Goal: Information Seeking & Learning: Learn about a topic

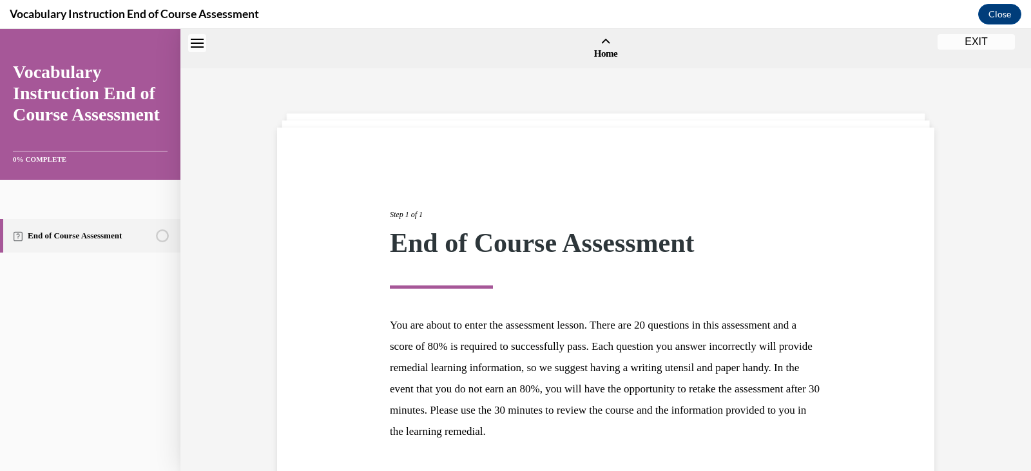
scroll to position [100, 0]
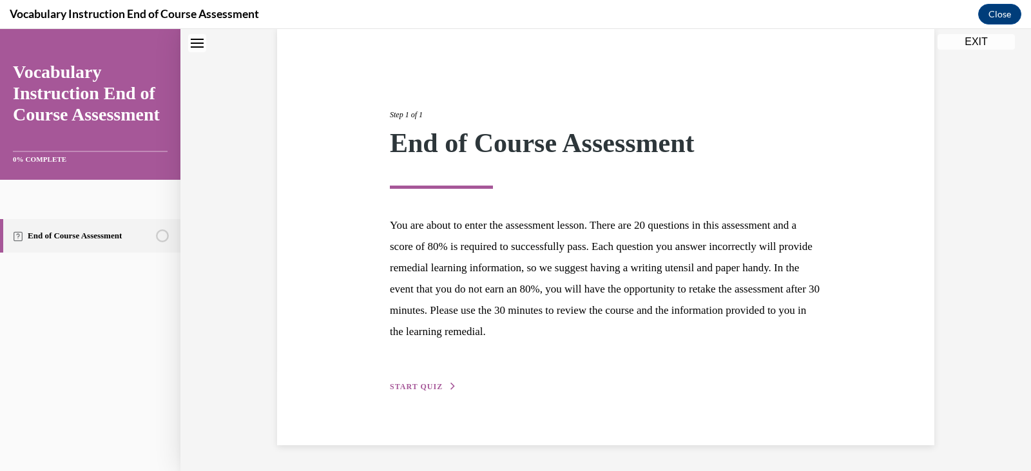
click at [421, 387] on span "START QUIZ" at bounding box center [416, 386] width 53 height 9
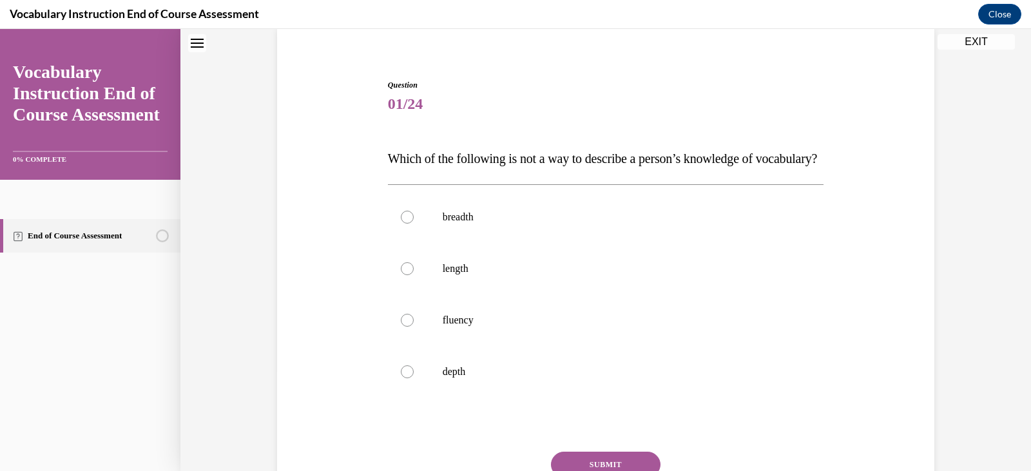
scroll to position [164, 0]
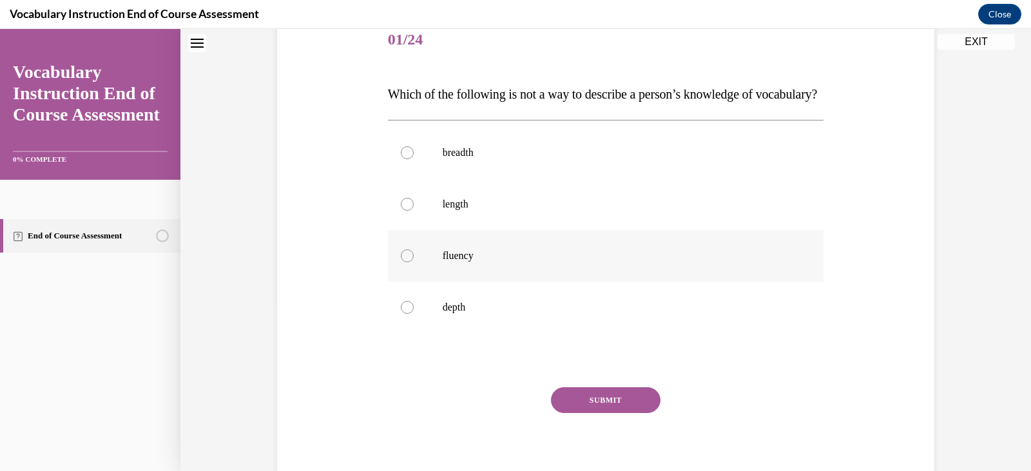
click at [459, 262] on p "fluency" at bounding box center [617, 255] width 349 height 13
click at [414, 262] on input "fluency" at bounding box center [407, 255] width 13 height 13
radio input "true"
click at [591, 413] on button "SUBMIT" at bounding box center [606, 400] width 110 height 26
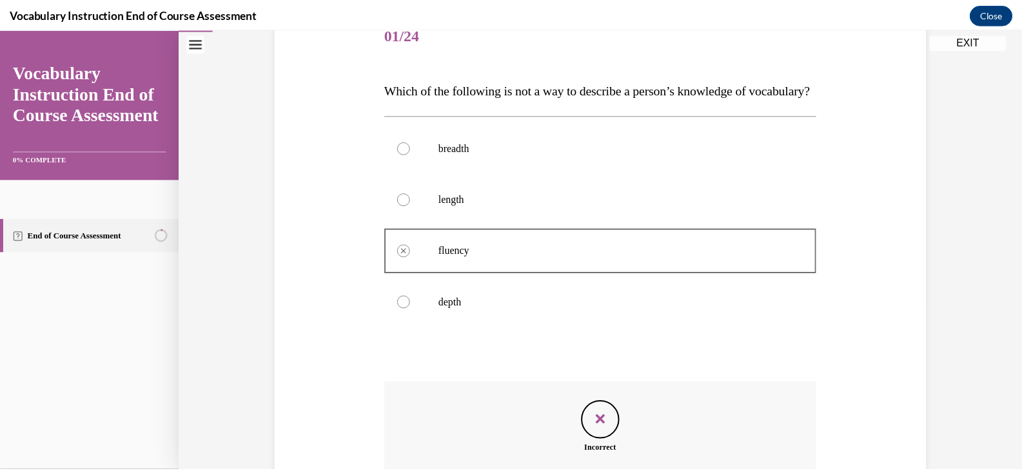
scroll to position [149, 0]
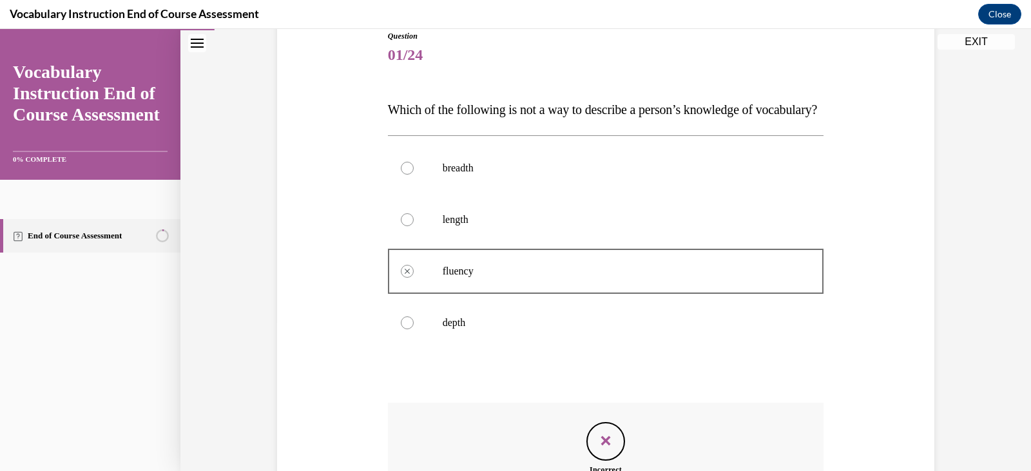
click at [983, 36] on button "EXIT" at bounding box center [976, 41] width 77 height 15
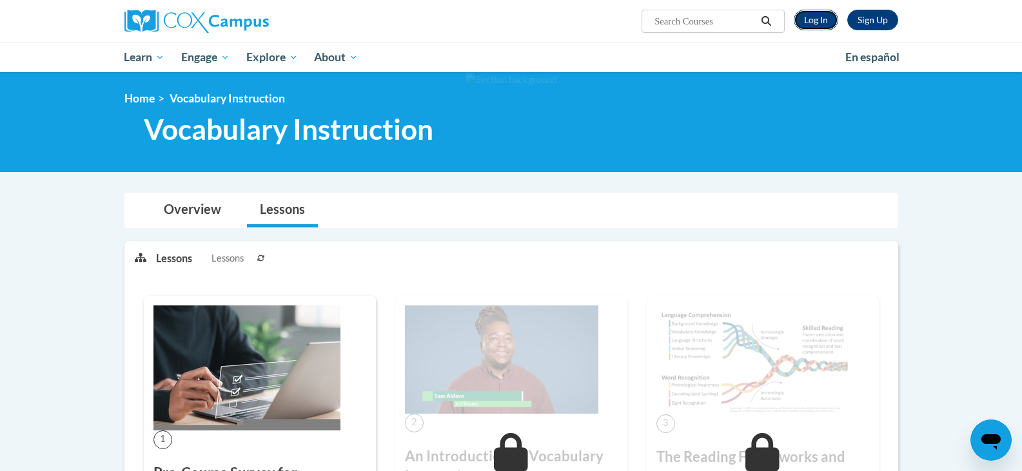
click at [804, 25] on link "Log In" at bounding box center [815, 20] width 44 height 21
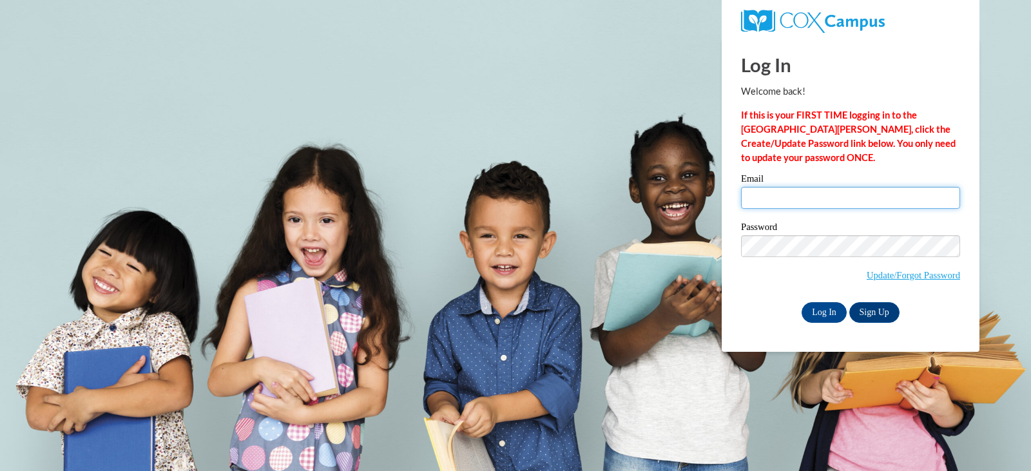
click at [807, 195] on input "Email" at bounding box center [850, 198] width 219 height 22
type input "irobertson@lomira.k12.wi.us"
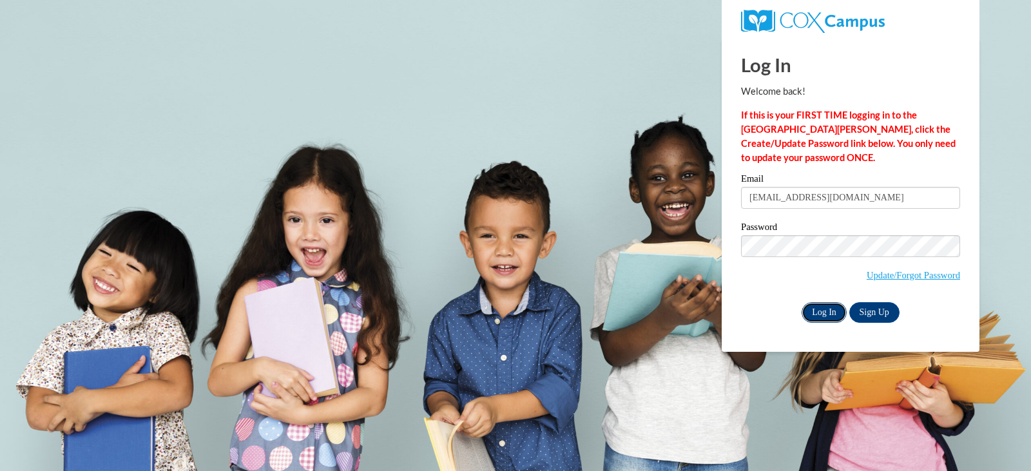
click at [828, 309] on input "Log In" at bounding box center [824, 312] width 45 height 21
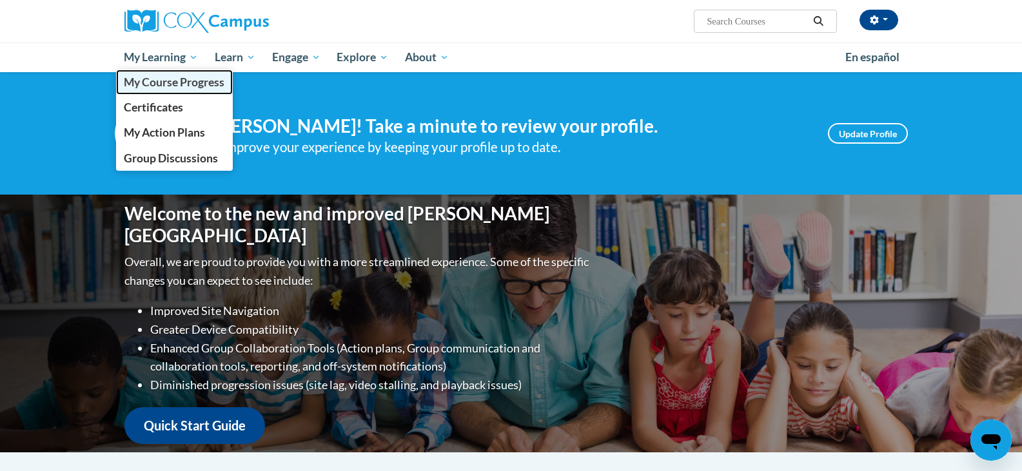
click at [168, 84] on span "My Course Progress" at bounding box center [174, 82] width 101 height 14
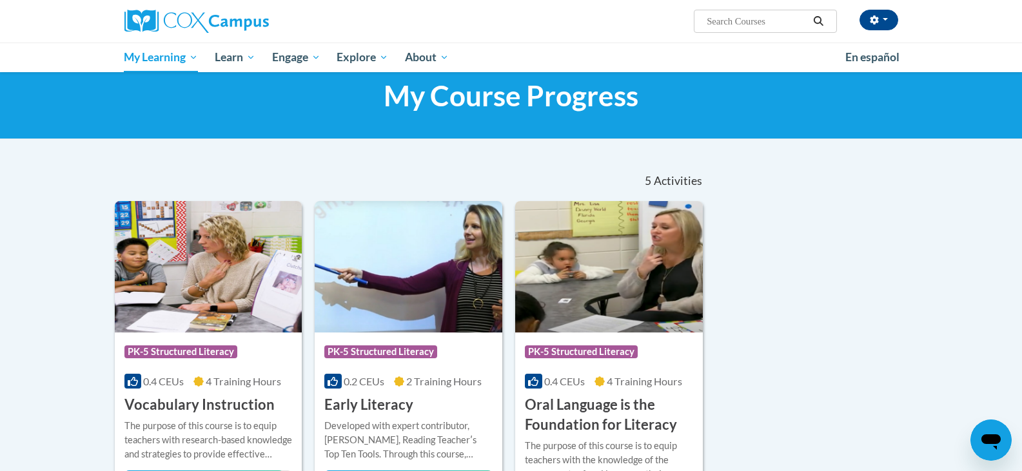
scroll to position [64, 0]
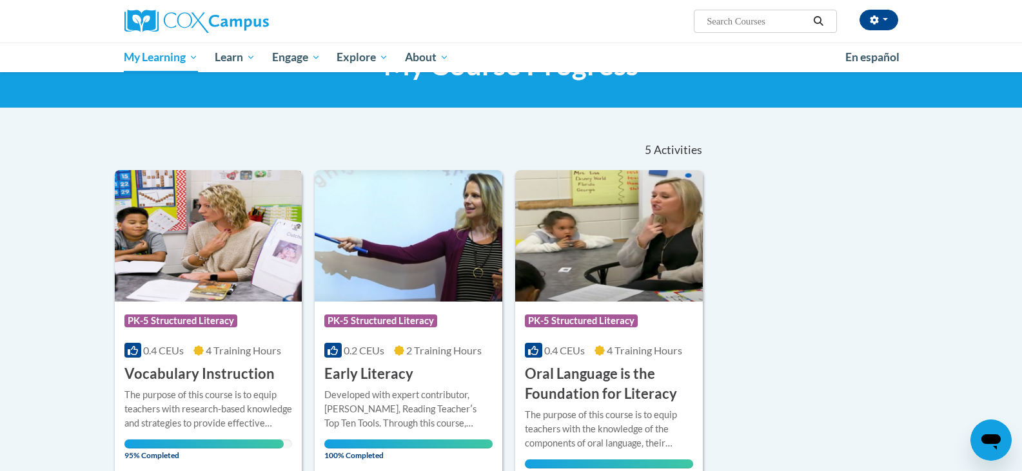
click at [167, 365] on h3 "Vocabulary Instruction" at bounding box center [199, 374] width 150 height 20
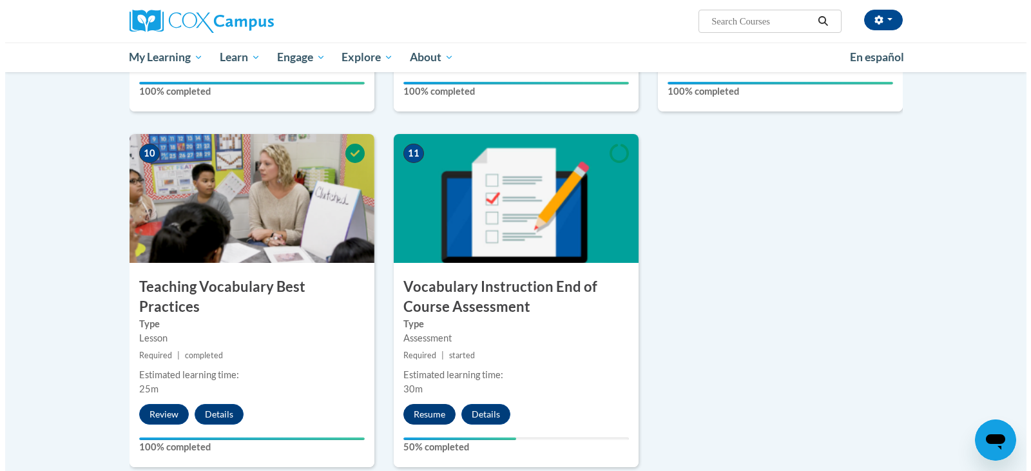
scroll to position [1353, 0]
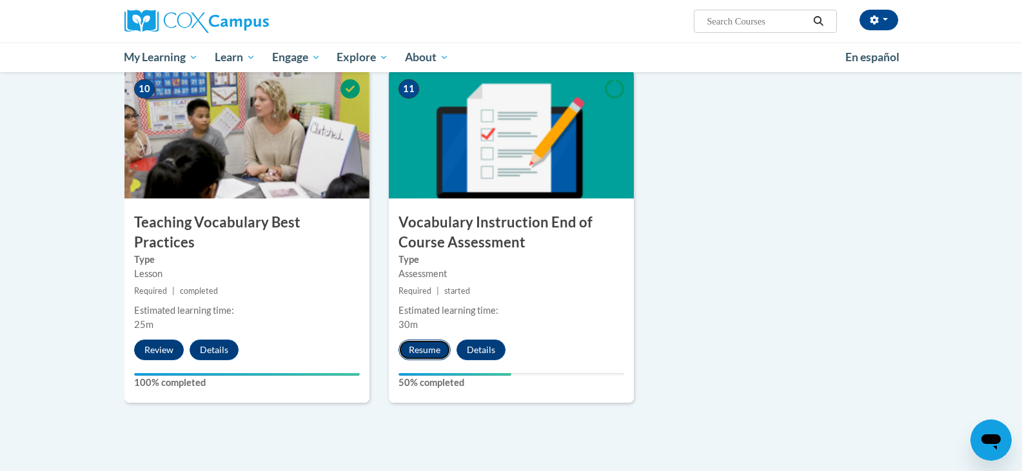
click at [438, 351] on button "Resume" at bounding box center [424, 350] width 52 height 21
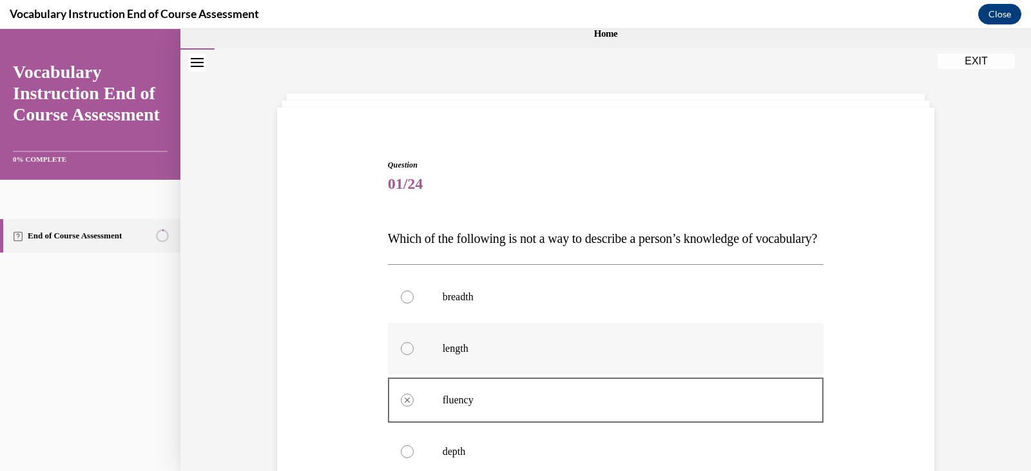
scroll to position [0, 0]
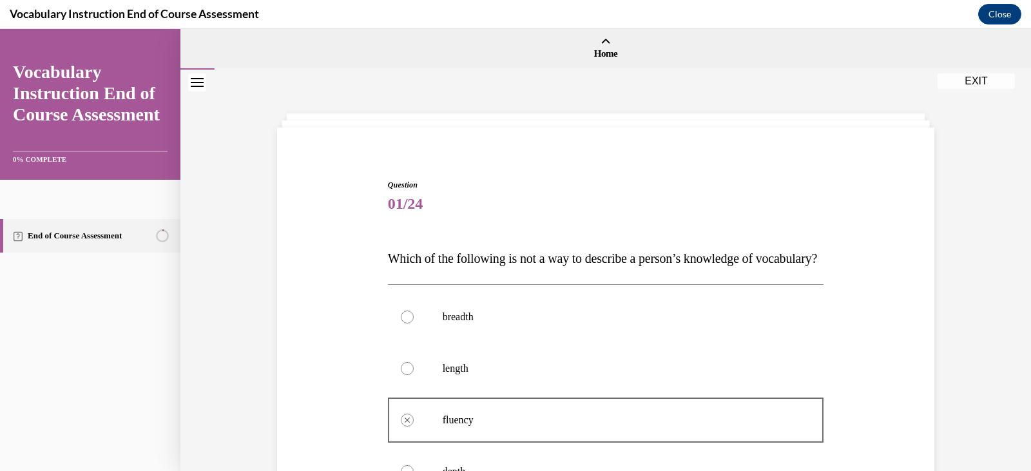
click at [977, 79] on button "EXIT" at bounding box center [976, 80] width 77 height 15
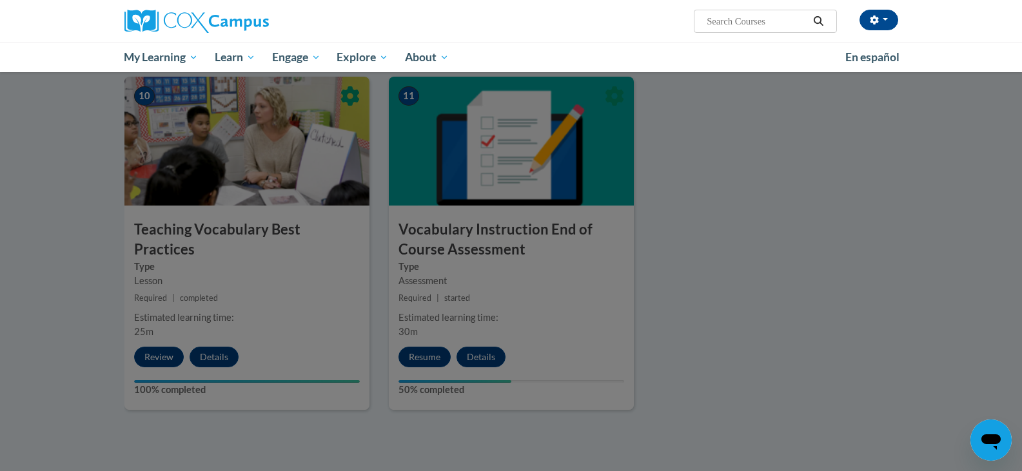
scroll to position [1353, 0]
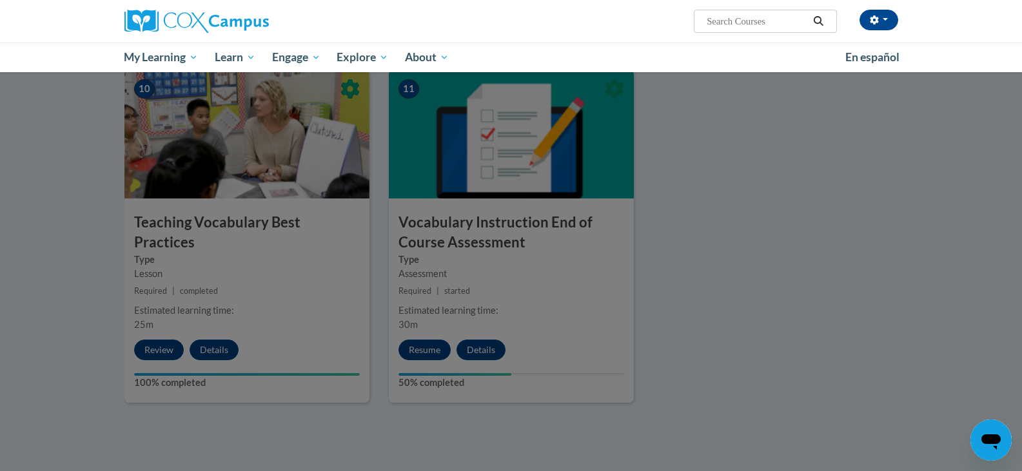
click at [619, 257] on div at bounding box center [511, 235] width 1022 height 471
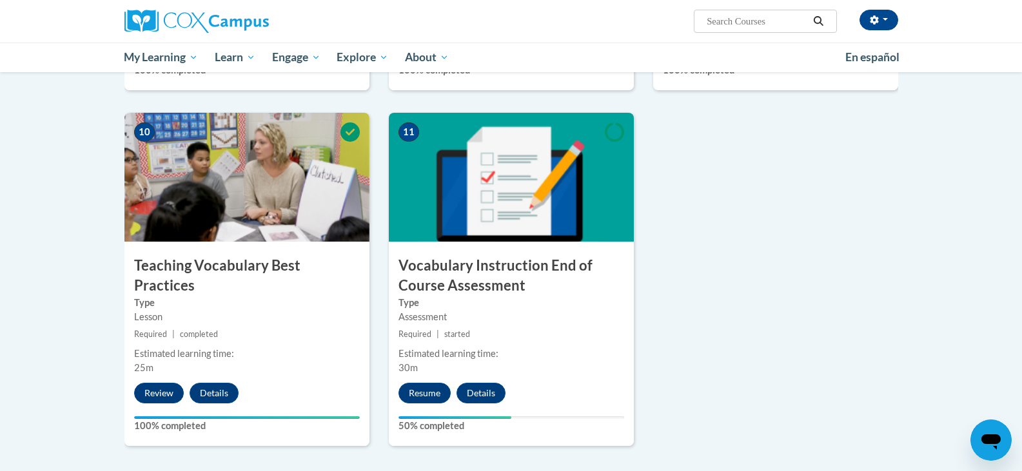
scroll to position [1333, 0]
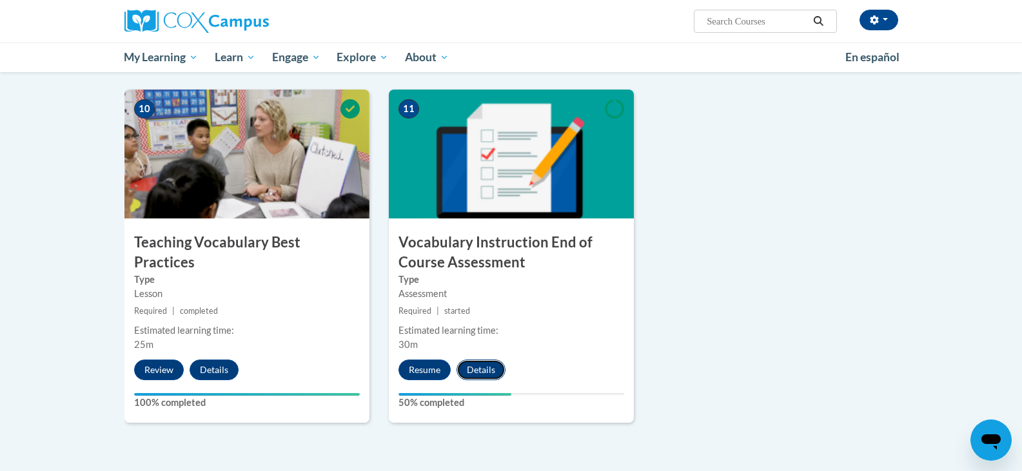
click at [469, 367] on button "Details" at bounding box center [480, 370] width 49 height 21
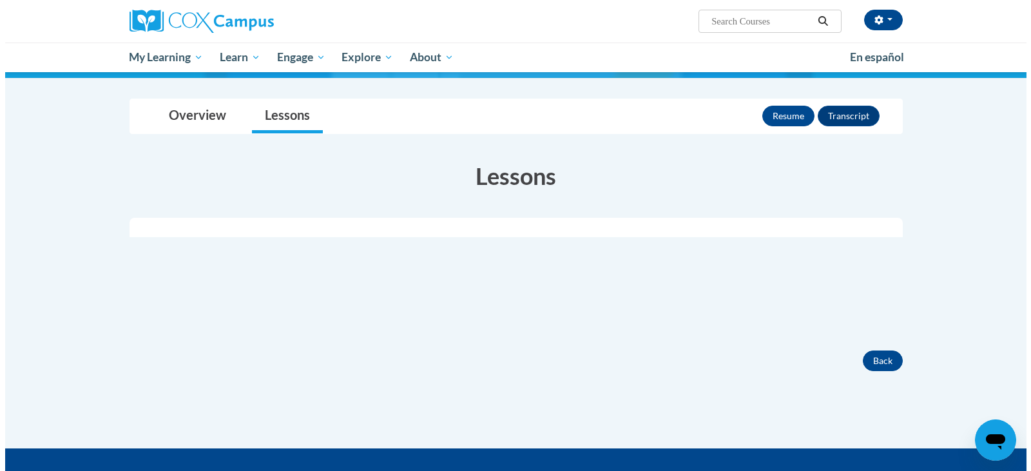
scroll to position [129, 0]
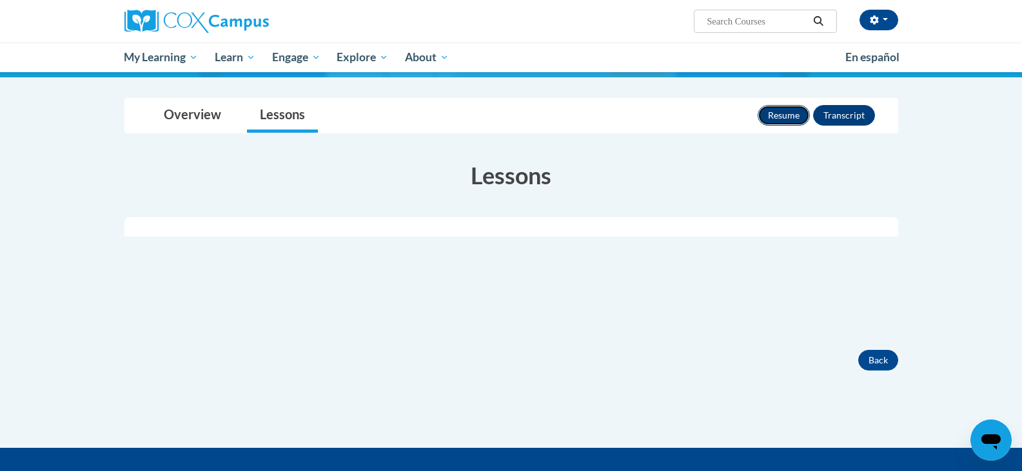
click at [776, 116] on button "Resume" at bounding box center [783, 115] width 52 height 21
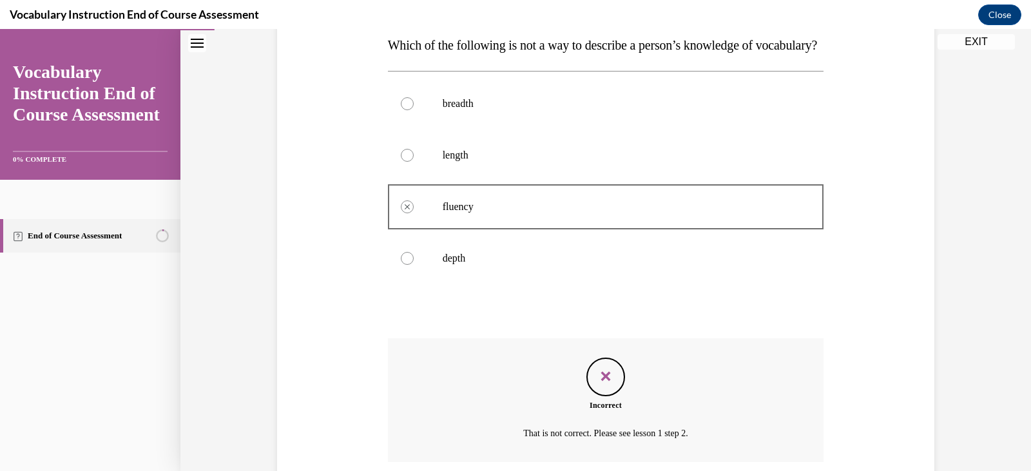
scroll to position [149, 0]
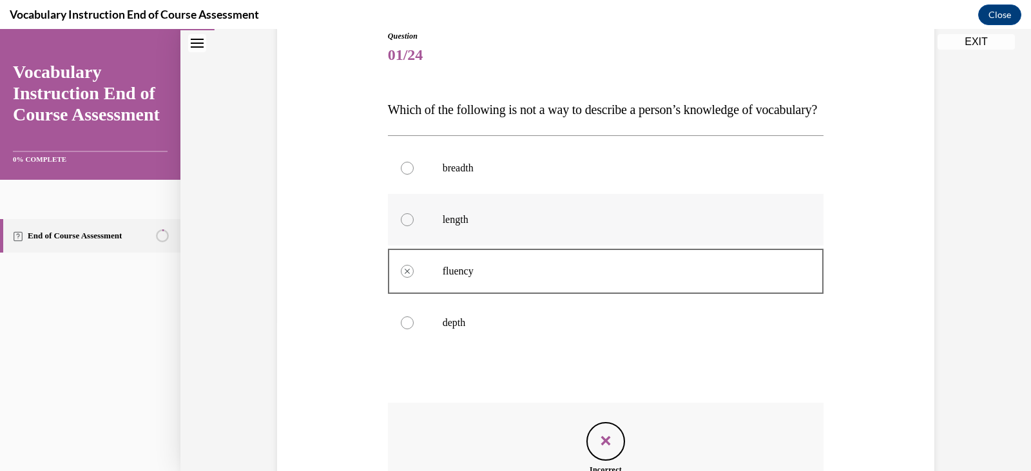
click at [490, 226] on p "length" at bounding box center [617, 219] width 349 height 13
click at [501, 224] on label "length" at bounding box center [606, 220] width 436 height 52
click at [499, 175] on p "breadth" at bounding box center [617, 168] width 349 height 13
click at [499, 278] on p "fluency" at bounding box center [617, 271] width 349 height 13
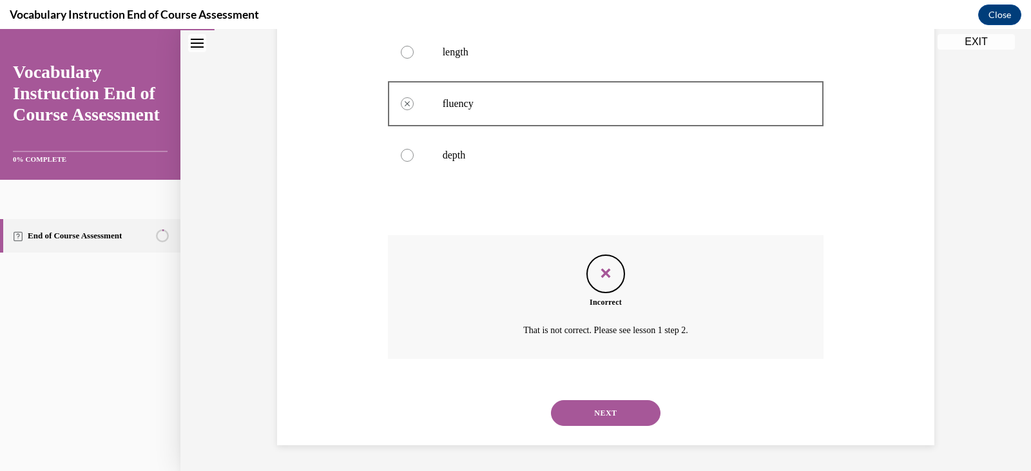
click at [626, 418] on button "NEXT" at bounding box center [606, 413] width 110 height 26
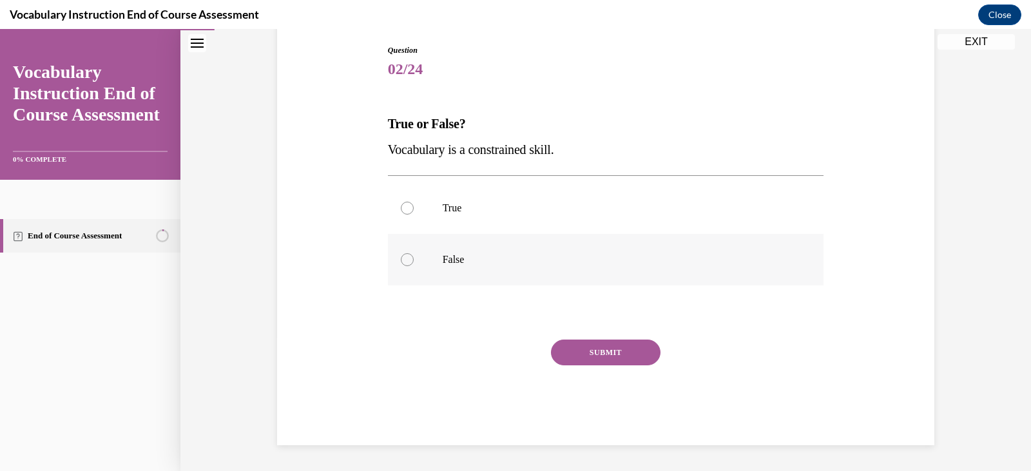
click at [457, 260] on p "False" at bounding box center [617, 259] width 349 height 13
click at [414, 260] on input "False" at bounding box center [407, 259] width 13 height 13
radio input "true"
click at [614, 360] on button "SUBMIT" at bounding box center [606, 353] width 110 height 26
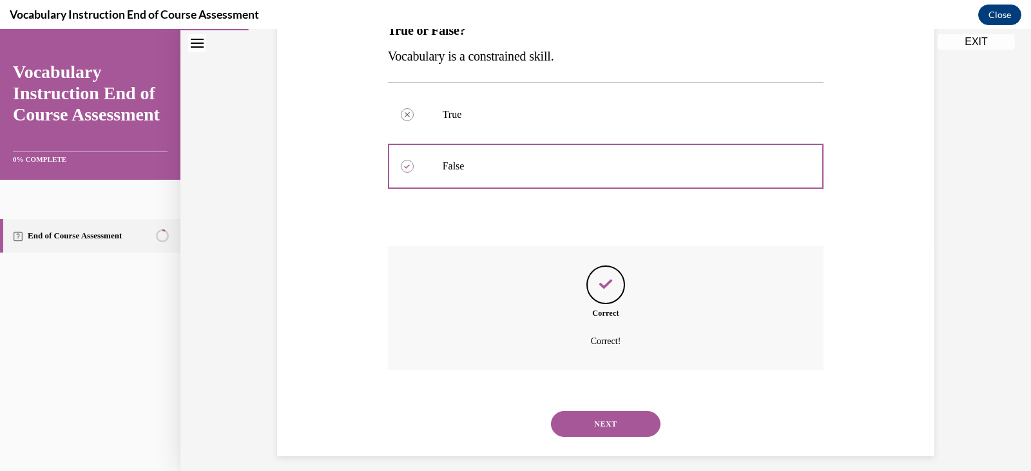
scroll to position [239, 0]
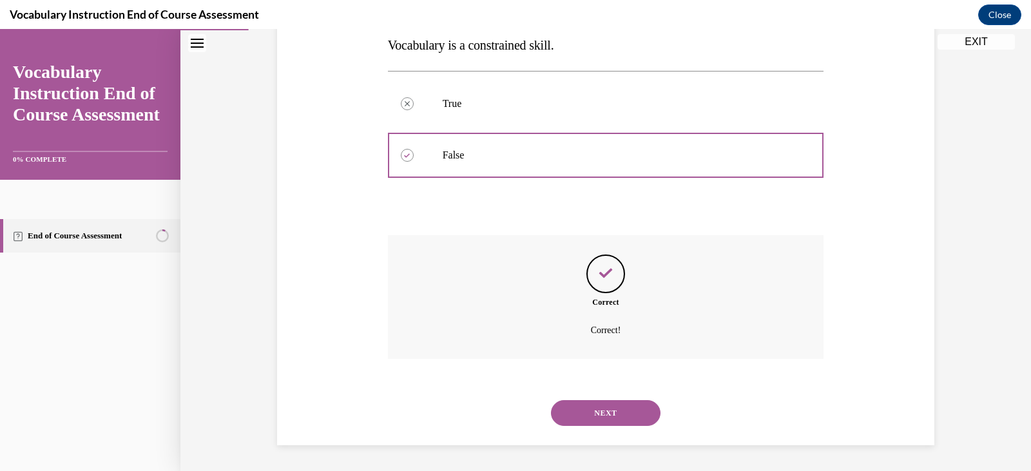
click at [603, 411] on button "NEXT" at bounding box center [606, 413] width 110 height 26
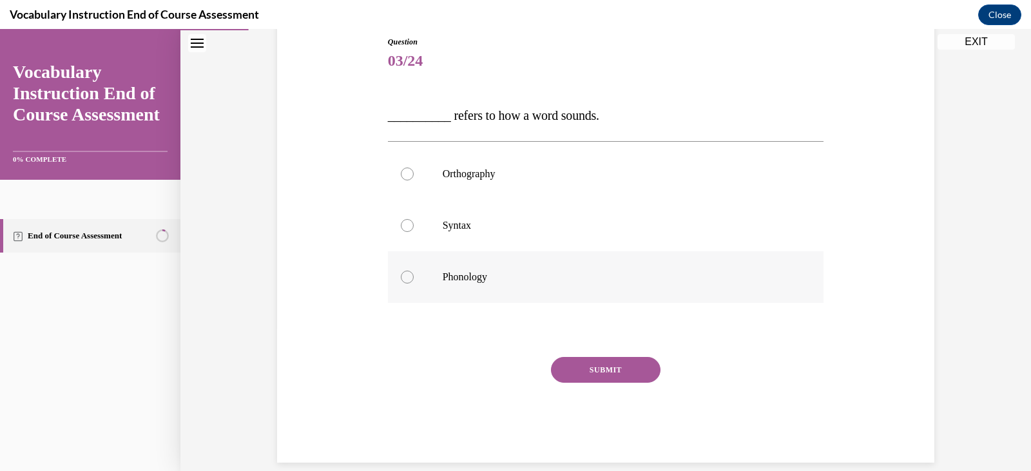
click at [487, 278] on p "Phonology" at bounding box center [617, 277] width 349 height 13
click at [414, 278] on input "Phonology" at bounding box center [407, 277] width 13 height 13
radio input "true"
click at [608, 360] on button "SUBMIT" at bounding box center [606, 370] width 110 height 26
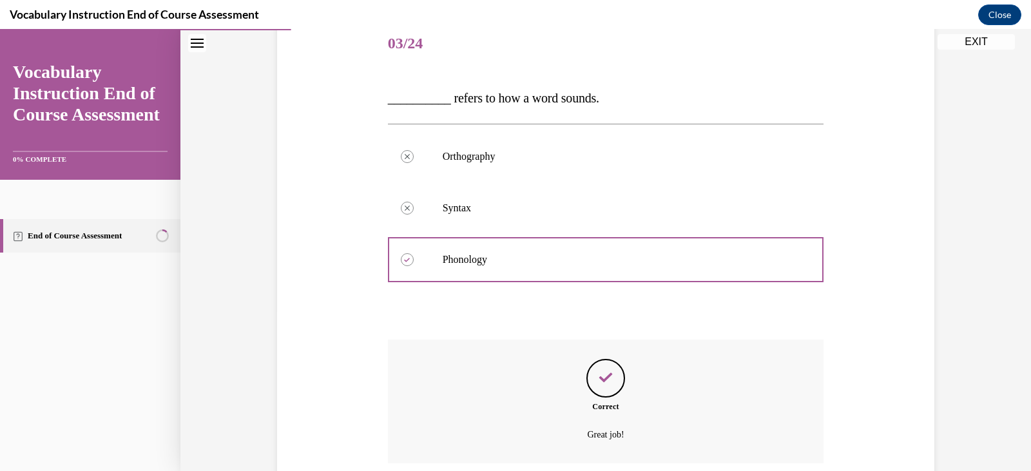
scroll to position [265, 0]
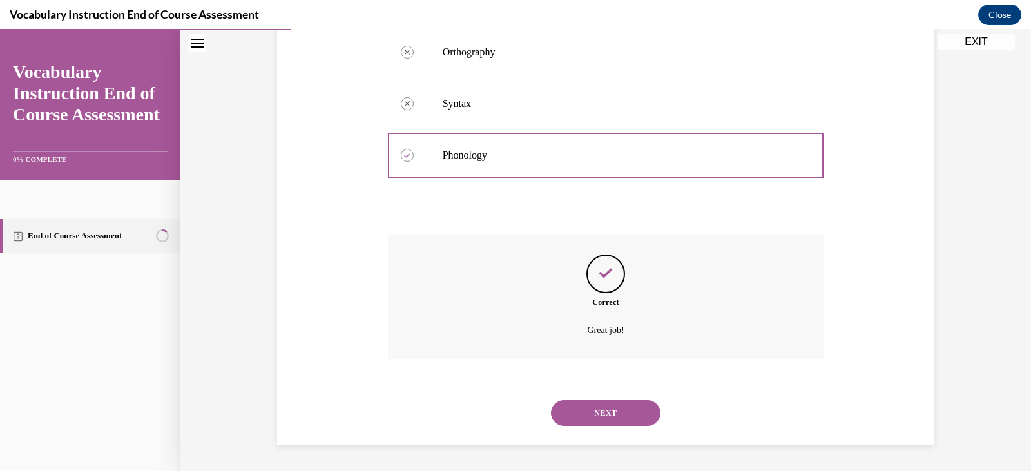
click at [593, 398] on div "NEXT" at bounding box center [606, 413] width 436 height 52
click at [588, 405] on button "NEXT" at bounding box center [606, 413] width 110 height 26
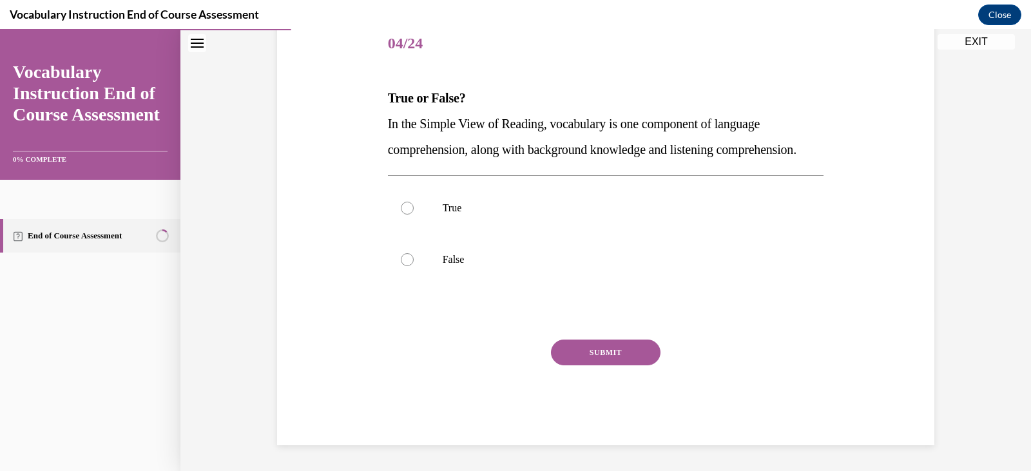
scroll to position [179, 0]
click at [465, 210] on p "True" at bounding box center [617, 208] width 349 height 13
click at [414, 210] on input "True" at bounding box center [407, 208] width 13 height 13
radio input "true"
click at [601, 360] on button "SUBMIT" at bounding box center [606, 353] width 110 height 26
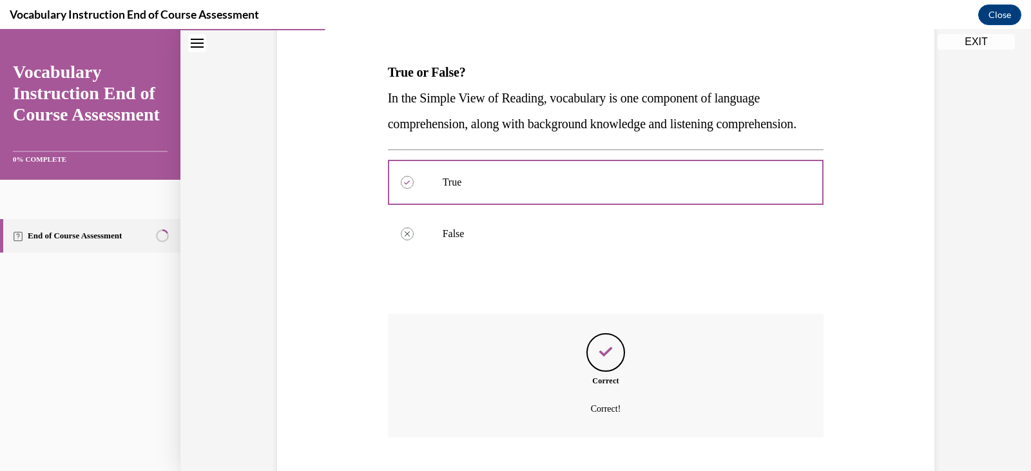
scroll to position [291, 0]
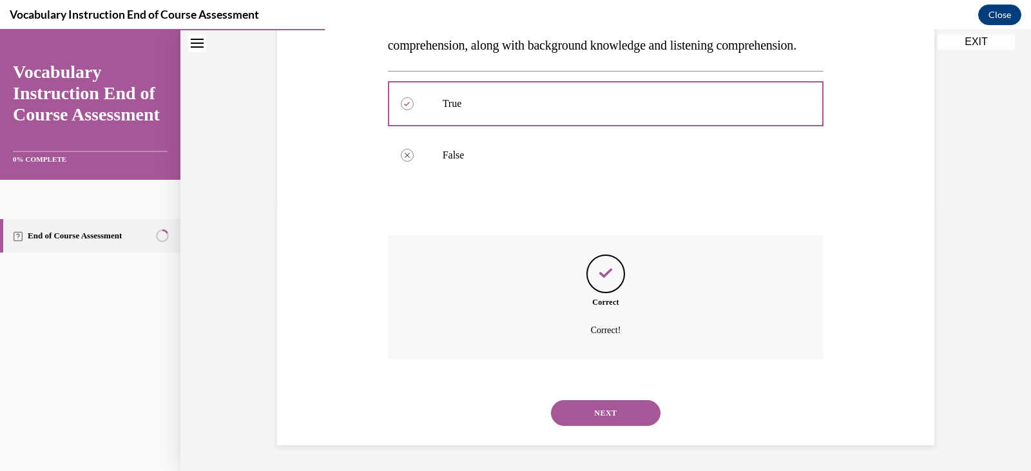
click at [595, 411] on button "NEXT" at bounding box center [606, 413] width 110 height 26
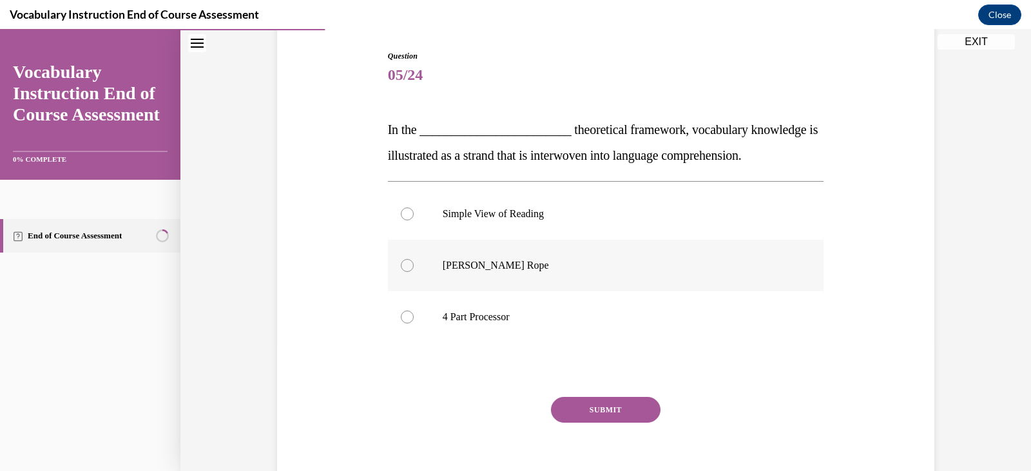
scroll to position [186, 0]
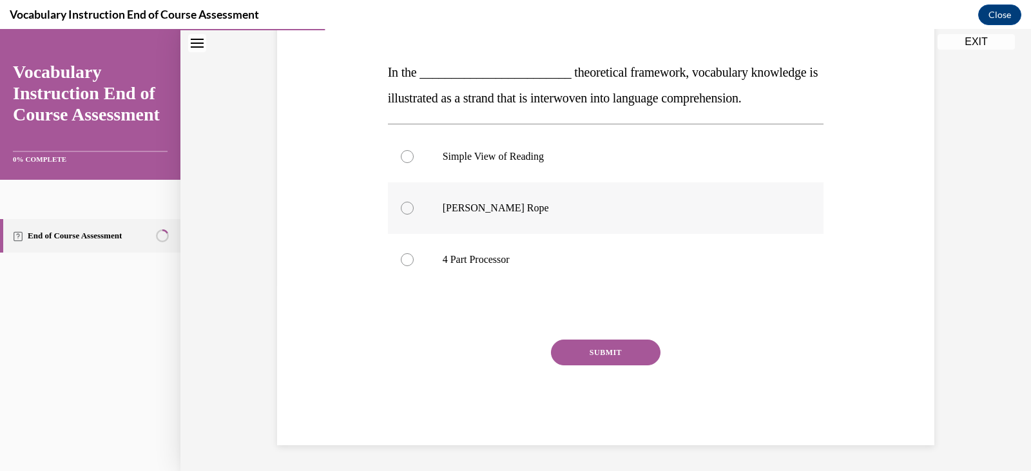
click at [528, 209] on p "Scarborough's Rope" at bounding box center [617, 208] width 349 height 13
click at [414, 209] on input "Scarborough's Rope" at bounding box center [407, 208] width 13 height 13
radio input "true"
click at [614, 356] on button "SUBMIT" at bounding box center [606, 353] width 110 height 26
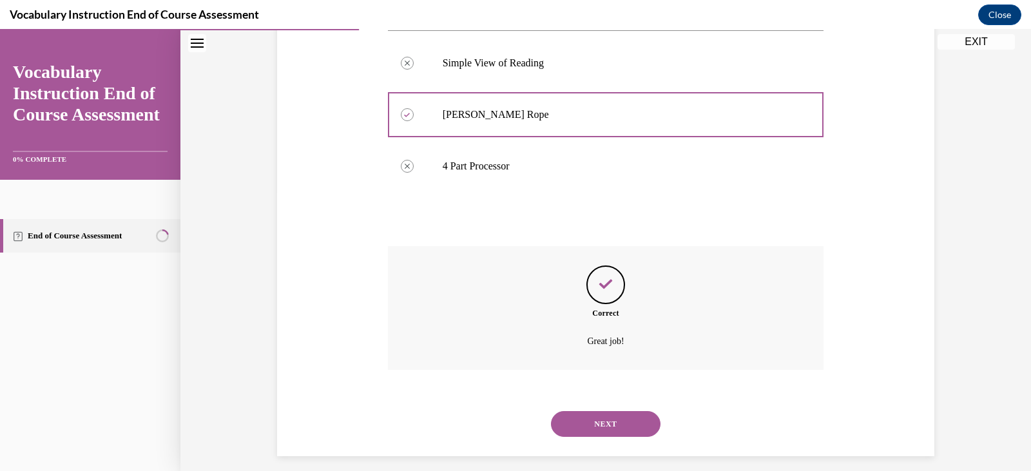
scroll to position [291, 0]
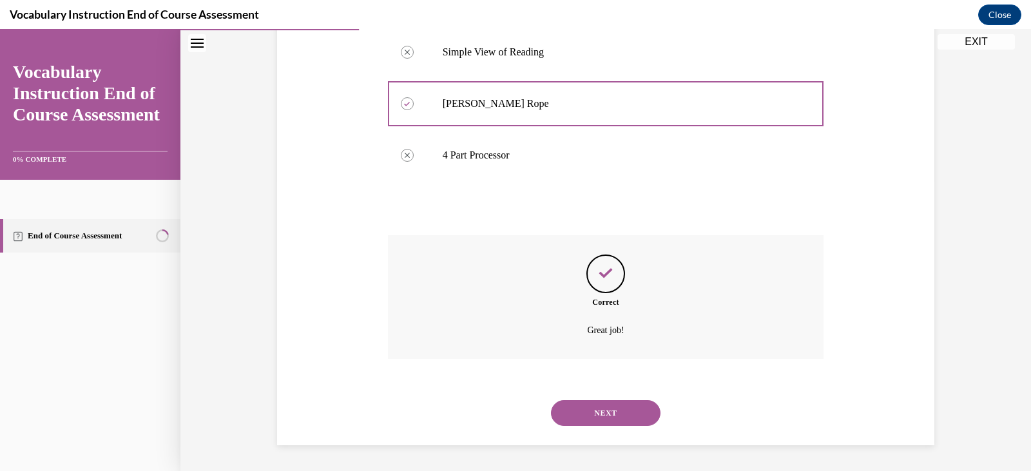
click at [610, 402] on button "NEXT" at bounding box center [606, 413] width 110 height 26
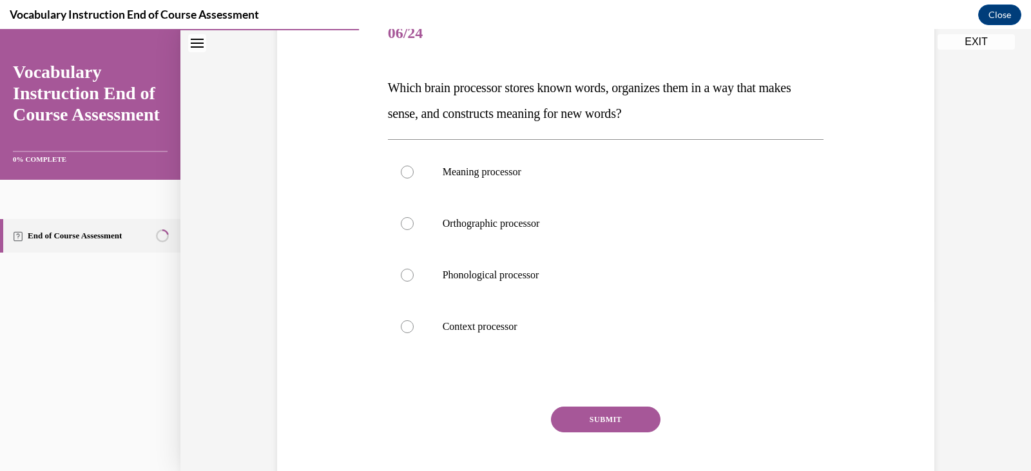
scroll to position [193, 0]
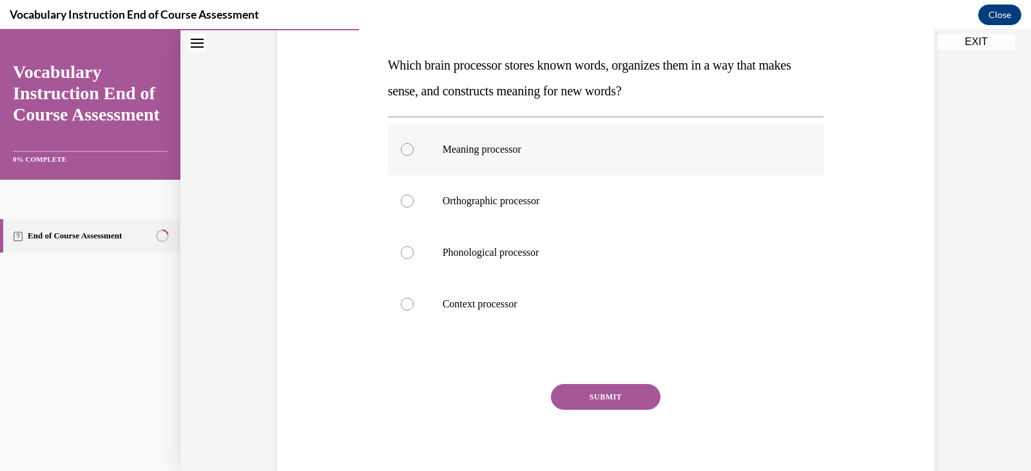
click at [606, 156] on label "Meaning processor" at bounding box center [606, 150] width 436 height 52
click at [414, 156] on input "Meaning processor" at bounding box center [407, 149] width 13 height 13
radio input "true"
click at [616, 396] on button "SUBMIT" at bounding box center [606, 397] width 110 height 26
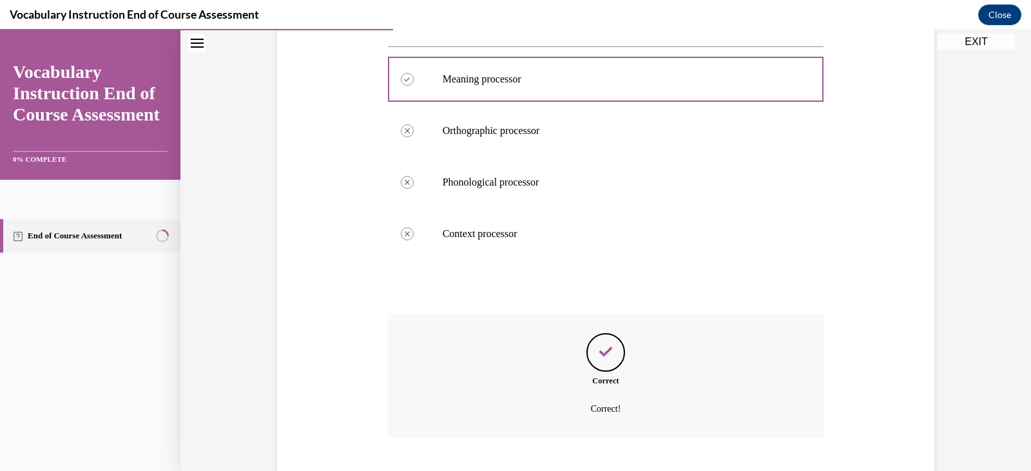
scroll to position [342, 0]
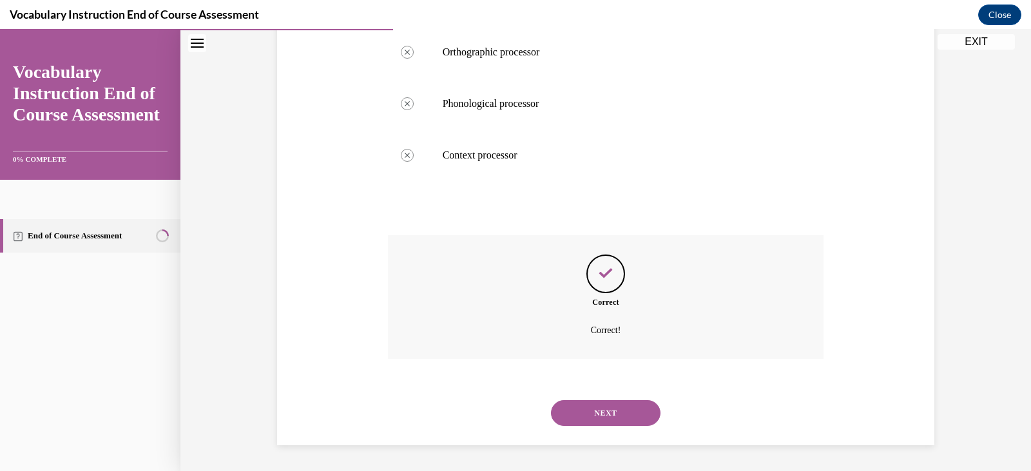
click at [592, 420] on button "NEXT" at bounding box center [606, 413] width 110 height 26
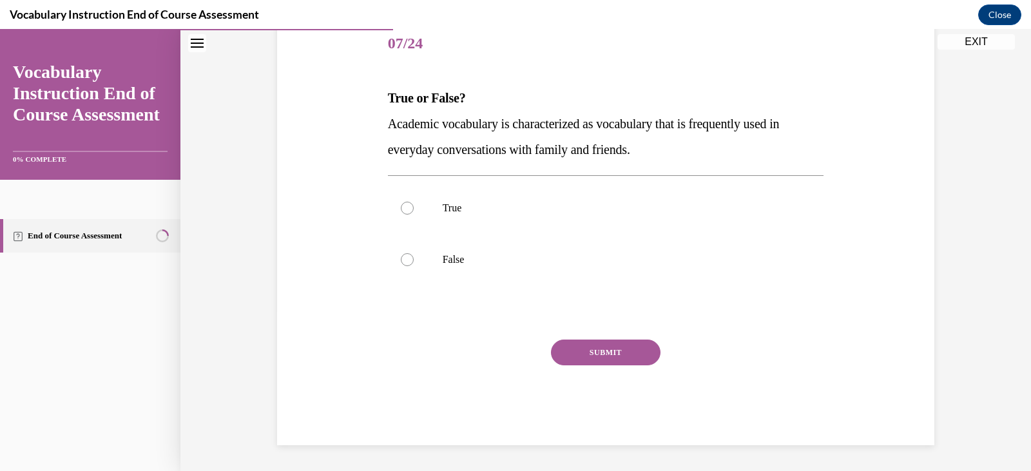
scroll to position [143, 0]
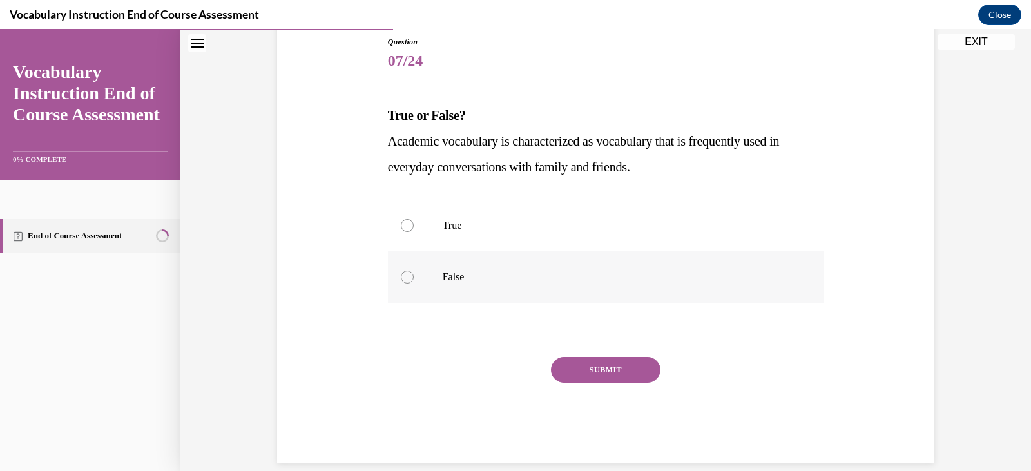
click at [466, 277] on p "False" at bounding box center [617, 277] width 349 height 13
click at [414, 277] on input "False" at bounding box center [407, 277] width 13 height 13
radio input "true"
click at [568, 371] on button "SUBMIT" at bounding box center [606, 370] width 110 height 26
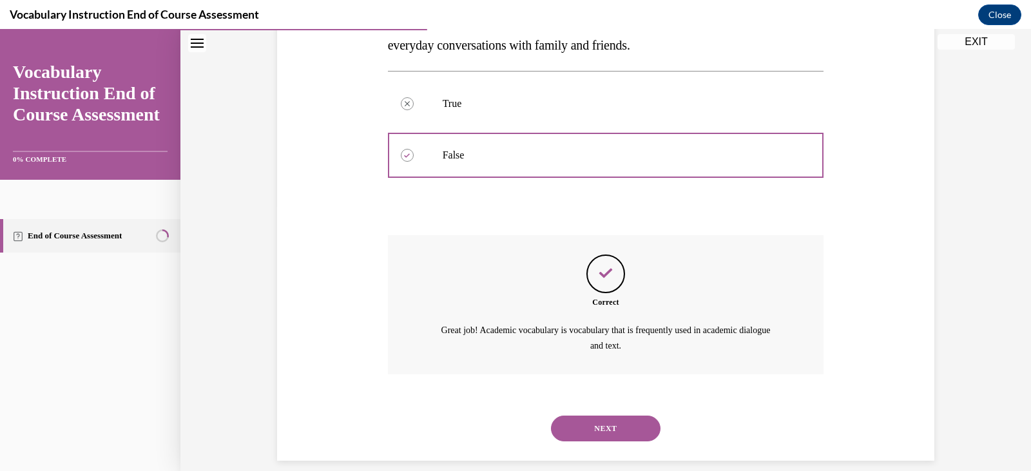
scroll to position [280, 0]
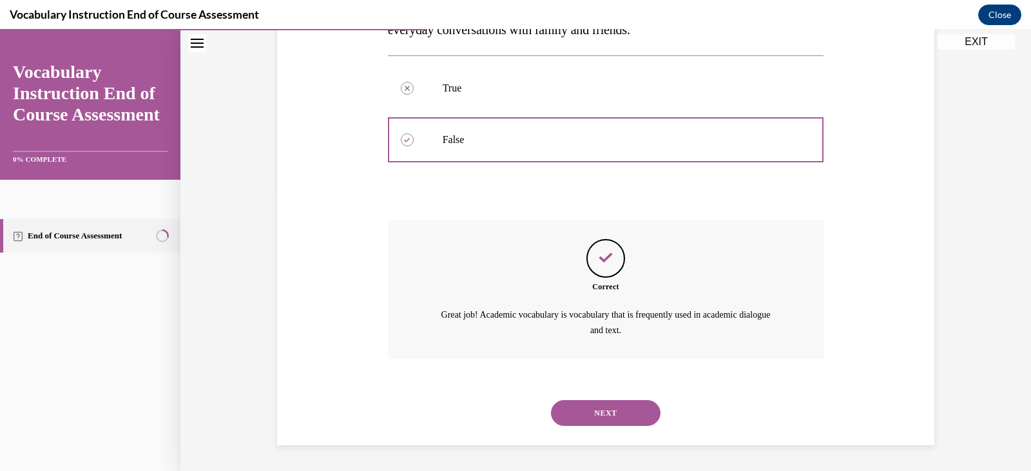
click at [604, 418] on button "NEXT" at bounding box center [606, 413] width 110 height 26
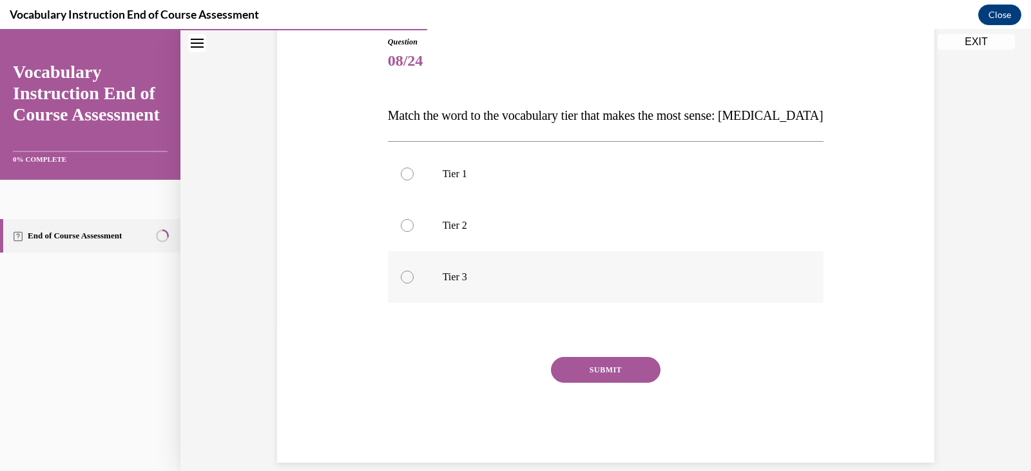
click at [427, 282] on label "Tier 3" at bounding box center [606, 277] width 436 height 52
click at [414, 282] on input "Tier 3" at bounding box center [407, 277] width 13 height 13
radio input "true"
click at [581, 369] on button "SUBMIT" at bounding box center [606, 370] width 110 height 26
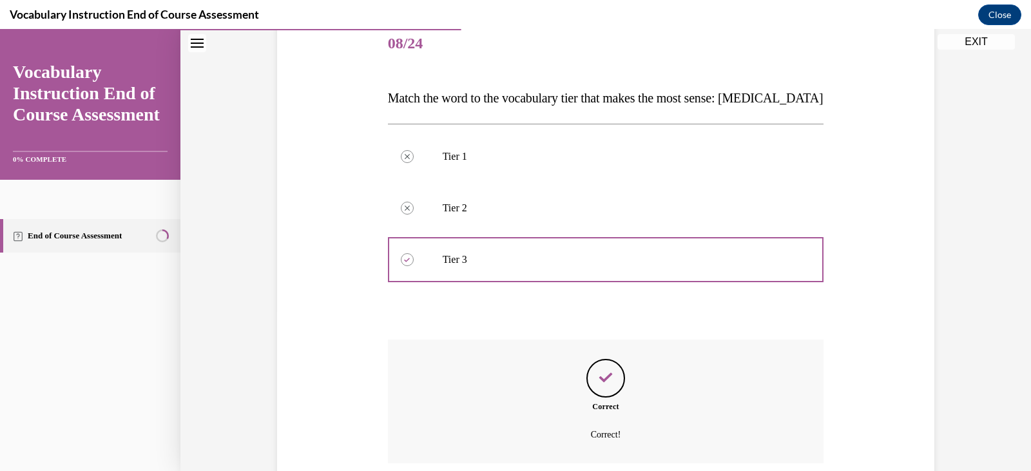
scroll to position [265, 0]
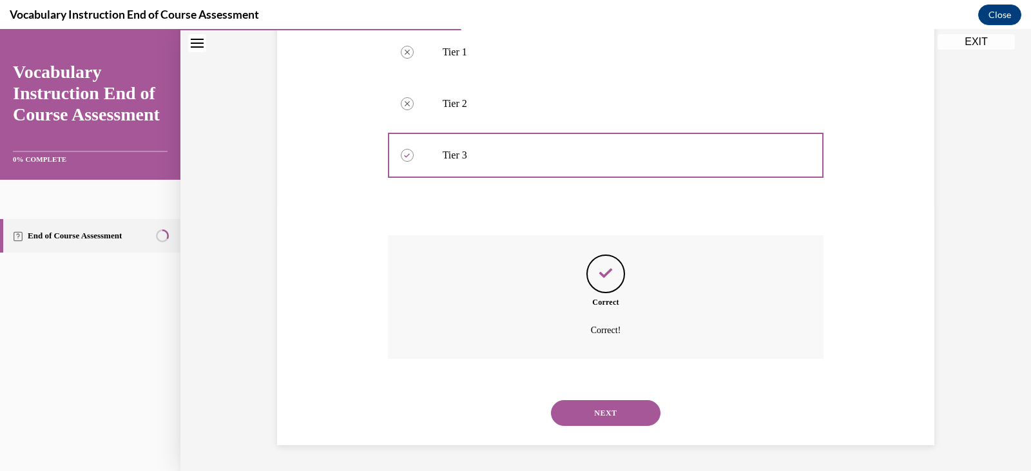
click at [590, 407] on button "NEXT" at bounding box center [606, 413] width 110 height 26
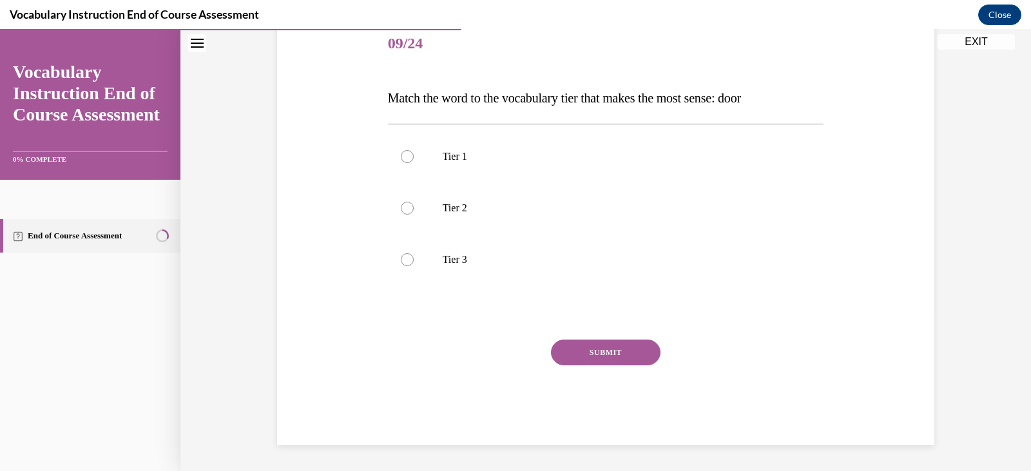
scroll to position [143, 0]
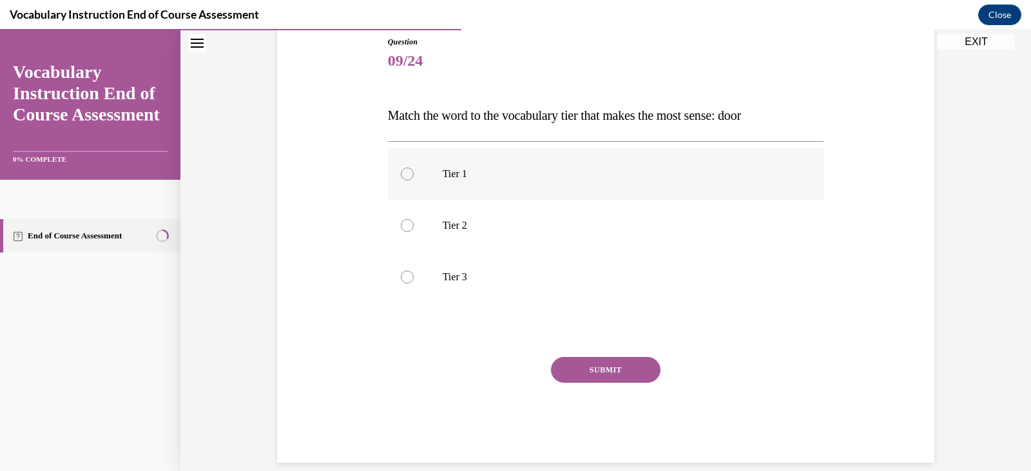
click at [461, 178] on p "Tier 1" at bounding box center [617, 174] width 349 height 13
click at [414, 178] on input "Tier 1" at bounding box center [407, 174] width 13 height 13
radio input "true"
click at [592, 374] on button "SUBMIT" at bounding box center [606, 370] width 110 height 26
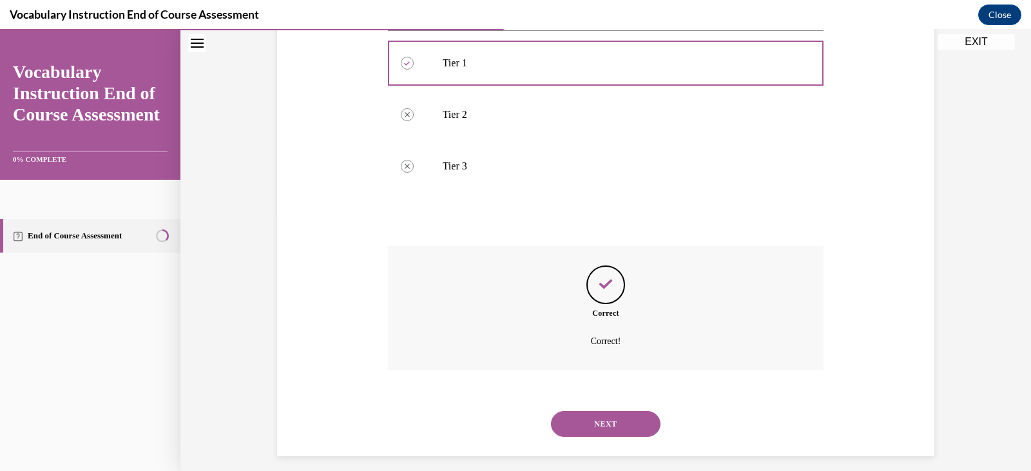
scroll to position [265, 0]
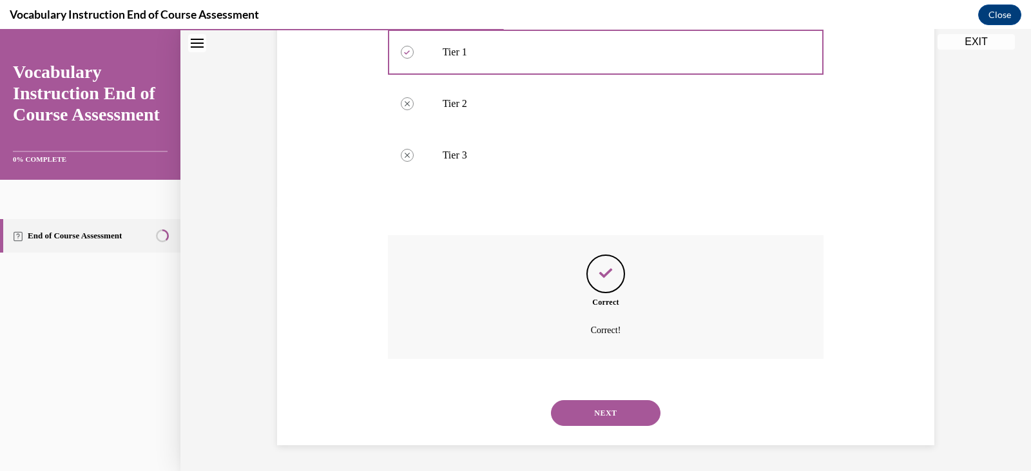
click at [603, 407] on button "NEXT" at bounding box center [606, 413] width 110 height 26
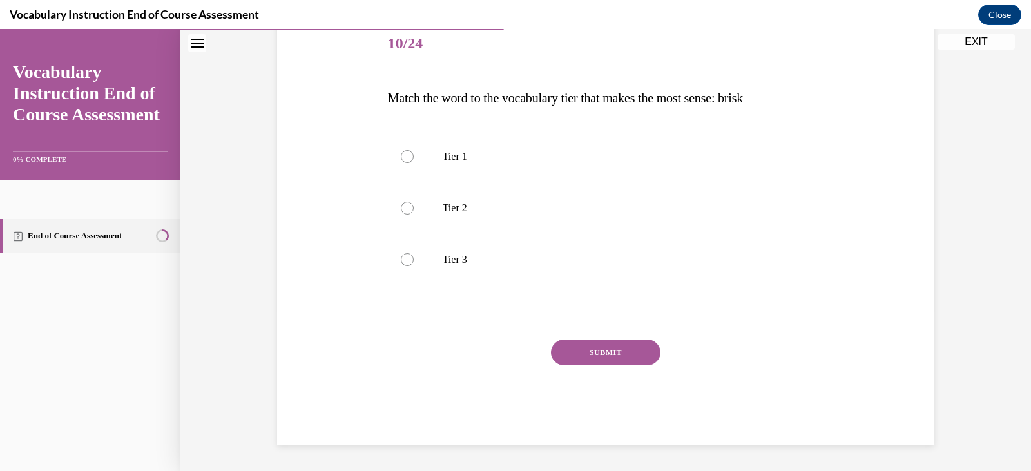
scroll to position [143, 0]
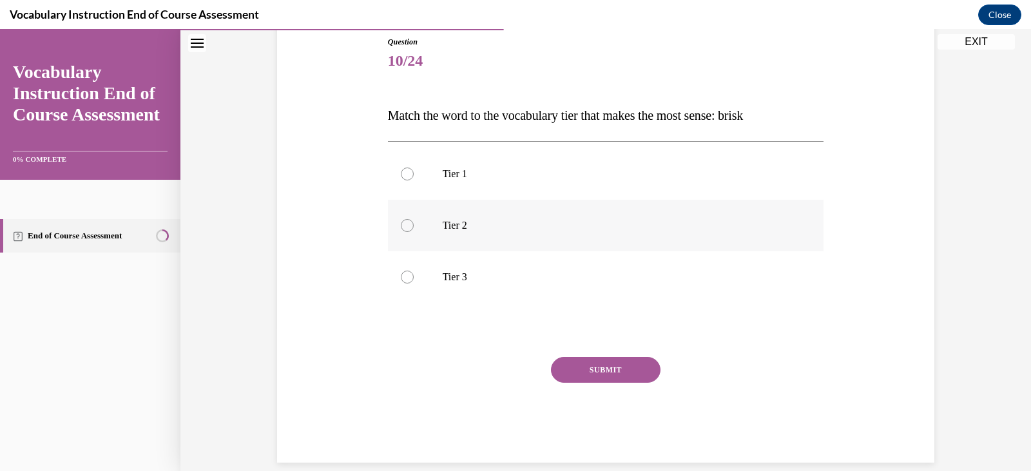
click at [481, 227] on p "Tier 2" at bounding box center [617, 225] width 349 height 13
click at [414, 227] on input "Tier 2" at bounding box center [407, 225] width 13 height 13
radio input "true"
click at [583, 371] on button "SUBMIT" at bounding box center [606, 370] width 110 height 26
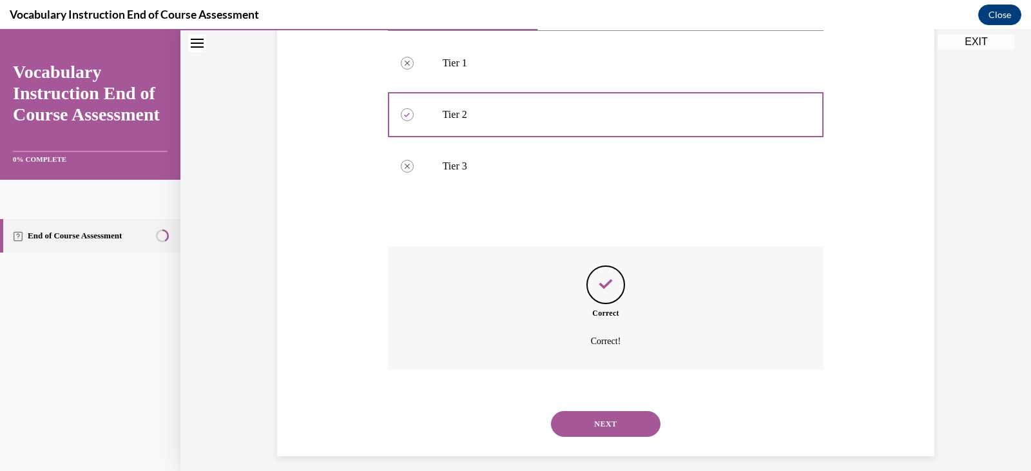
scroll to position [265, 0]
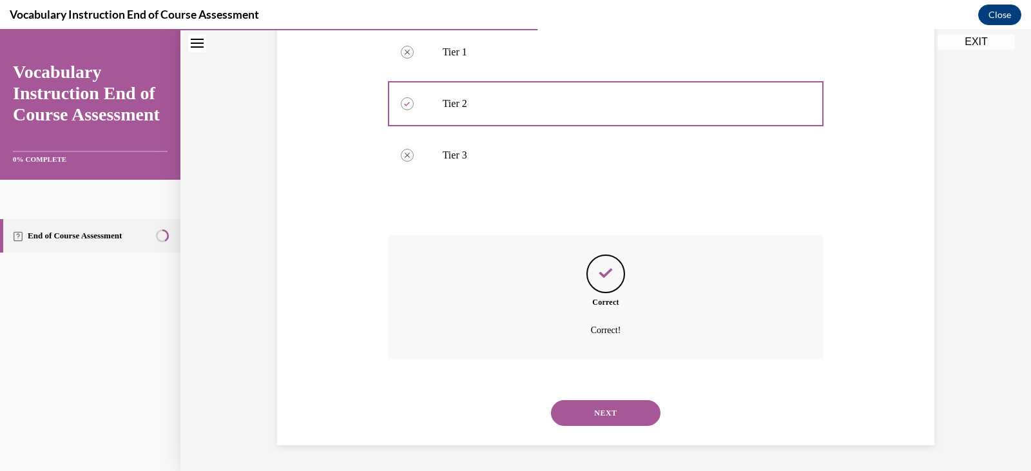
click at [596, 412] on button "NEXT" at bounding box center [606, 413] width 110 height 26
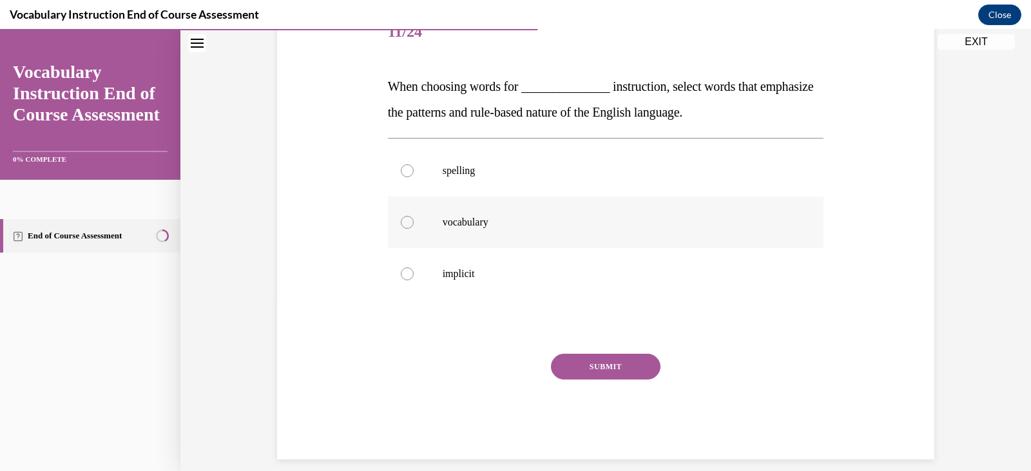
scroll to position [186, 0]
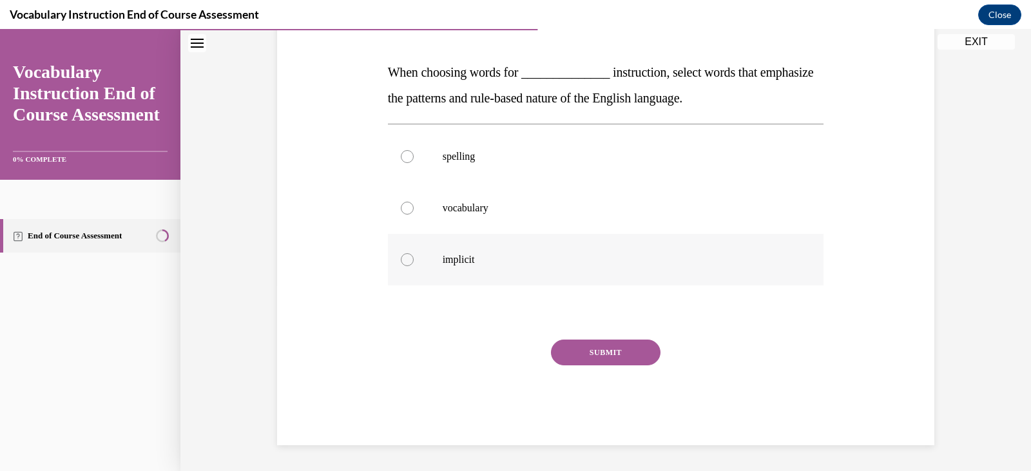
click at [458, 265] on p "implicit" at bounding box center [617, 259] width 349 height 13
click at [414, 265] on input "implicit" at bounding box center [407, 259] width 13 height 13
radio input "true"
click at [589, 356] on button "SUBMIT" at bounding box center [606, 353] width 110 height 26
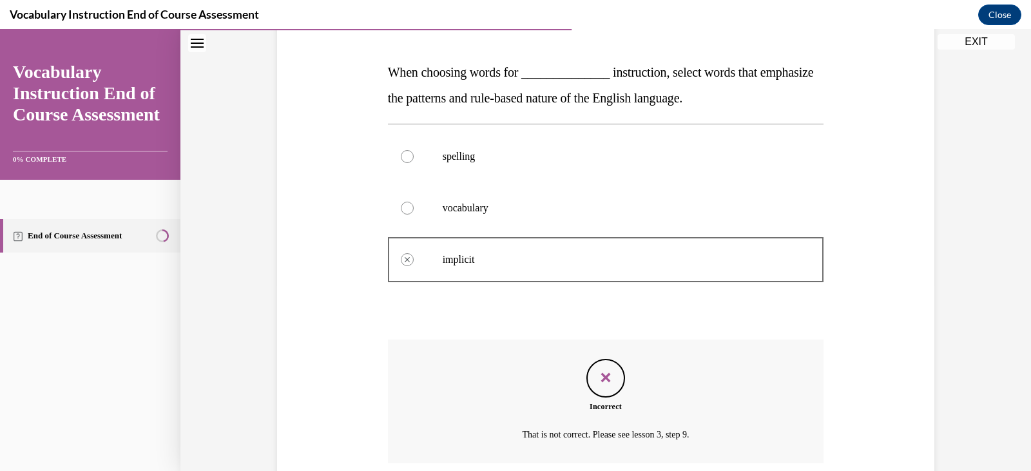
scroll to position [291, 0]
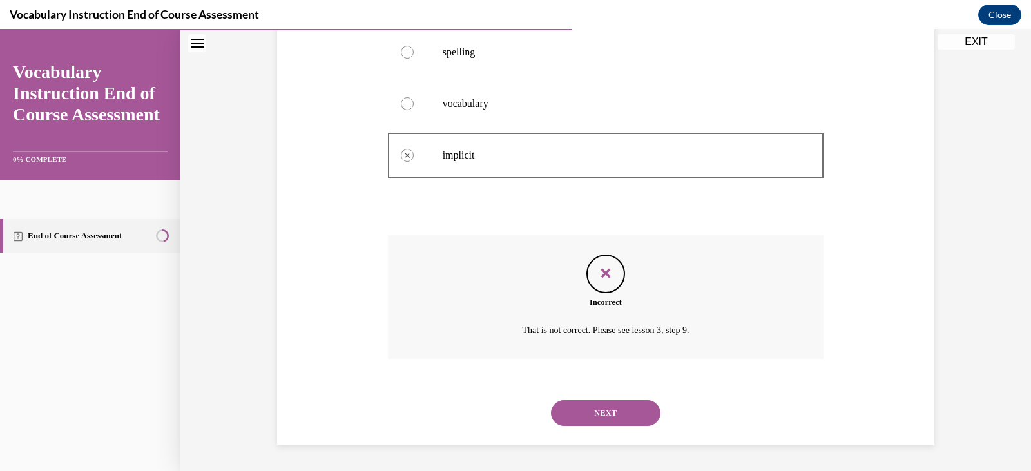
click at [582, 411] on button "NEXT" at bounding box center [606, 413] width 110 height 26
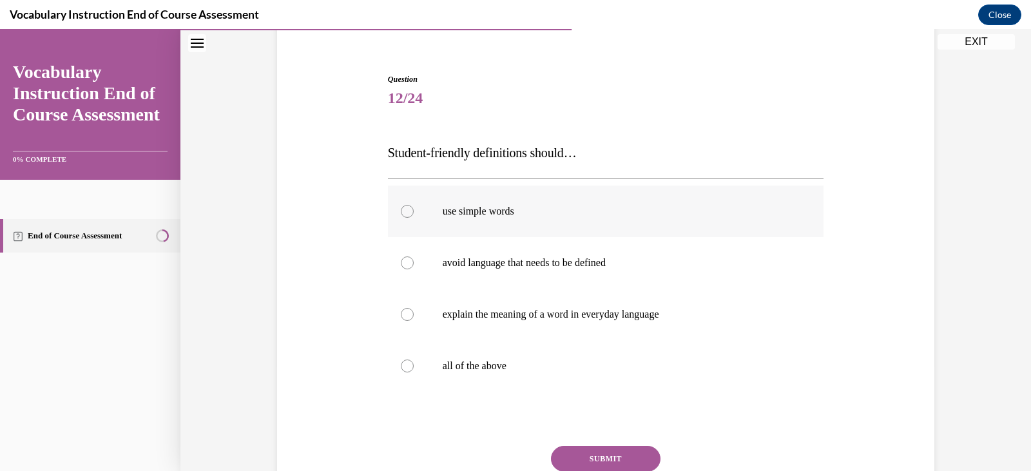
scroll to position [129, 0]
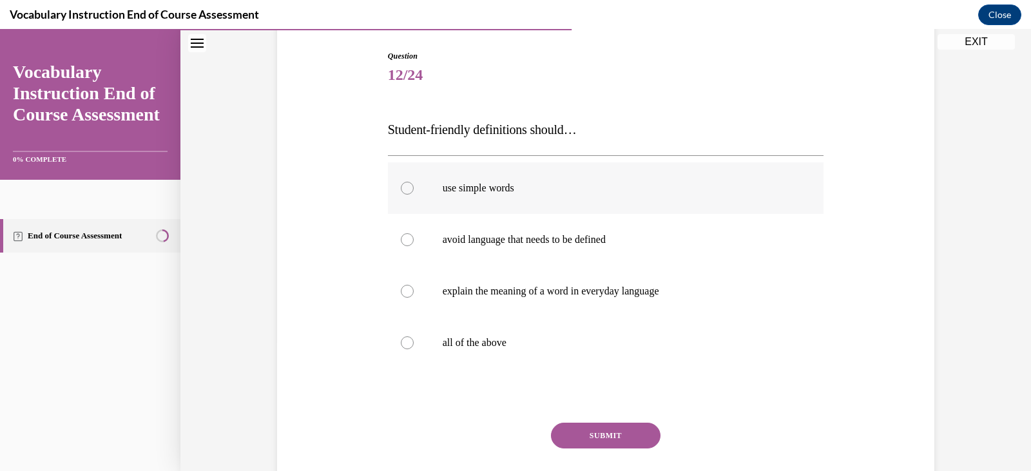
click at [507, 192] on p "use simple words" at bounding box center [617, 188] width 349 height 13
click at [414, 192] on input "use simple words" at bounding box center [407, 188] width 13 height 13
radio input "true"
click at [501, 348] on p "all of the above" at bounding box center [617, 342] width 349 height 13
click at [414, 348] on input "all of the above" at bounding box center [407, 342] width 13 height 13
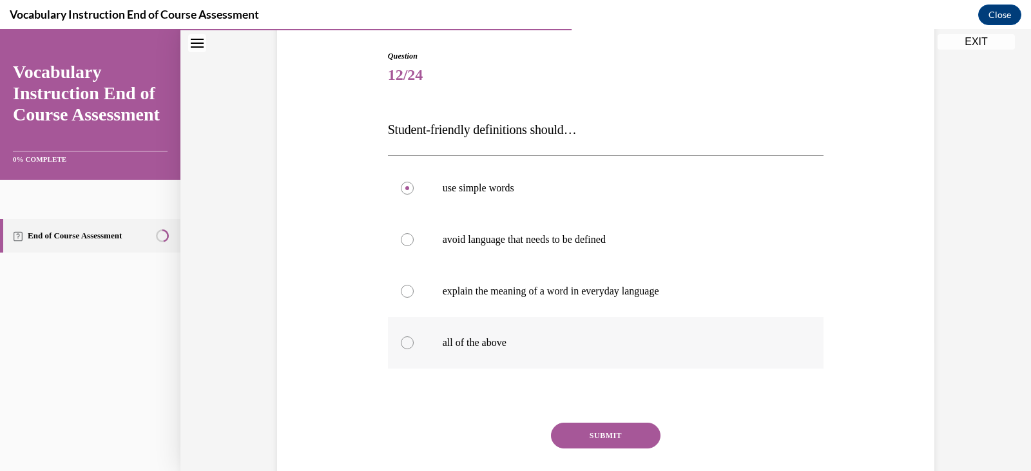
radio input "true"
click at [572, 437] on button "SUBMIT" at bounding box center [606, 436] width 110 height 26
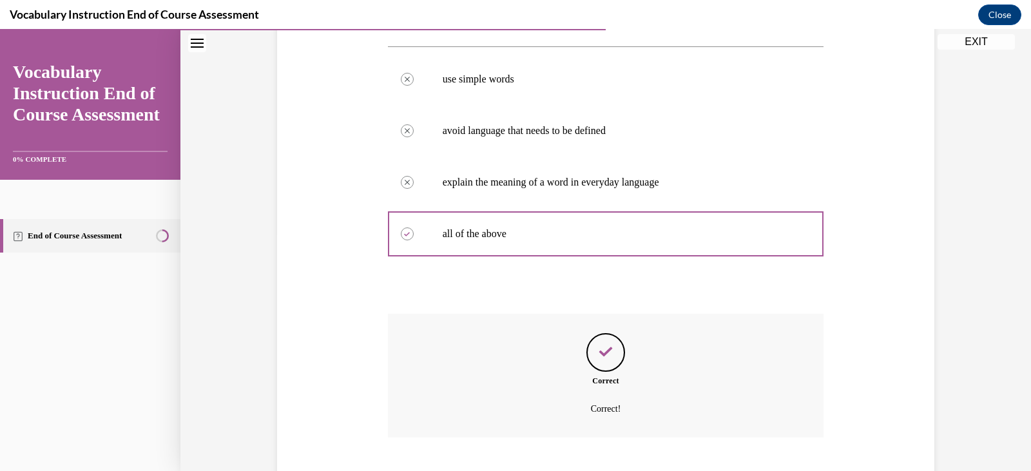
scroll to position [316, 0]
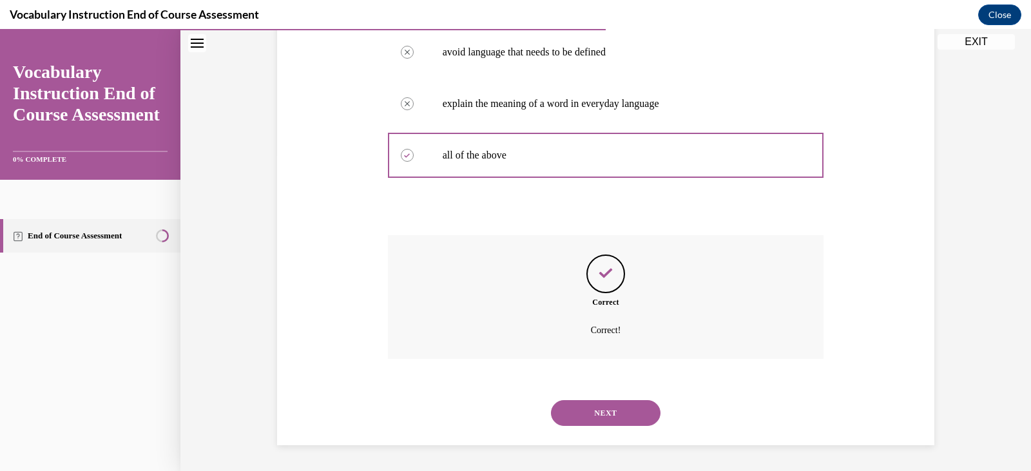
click at [582, 412] on button "NEXT" at bounding box center [606, 413] width 110 height 26
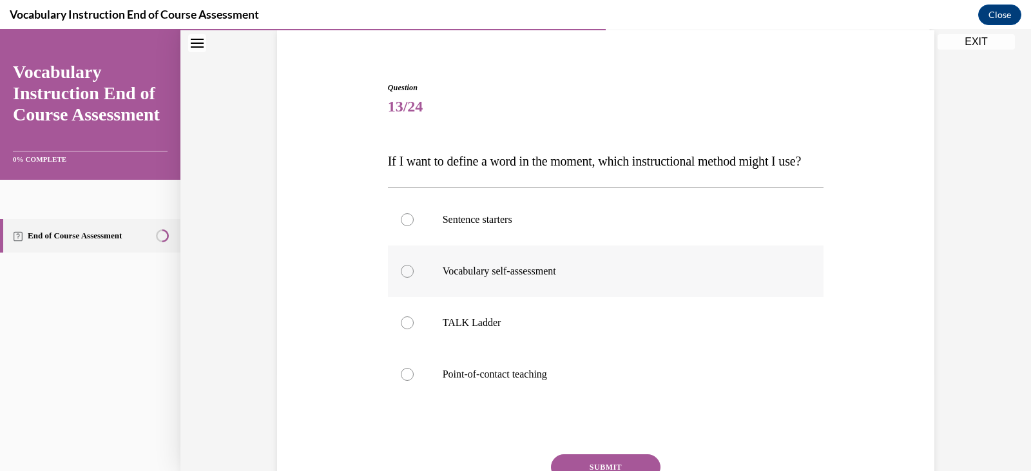
scroll to position [129, 0]
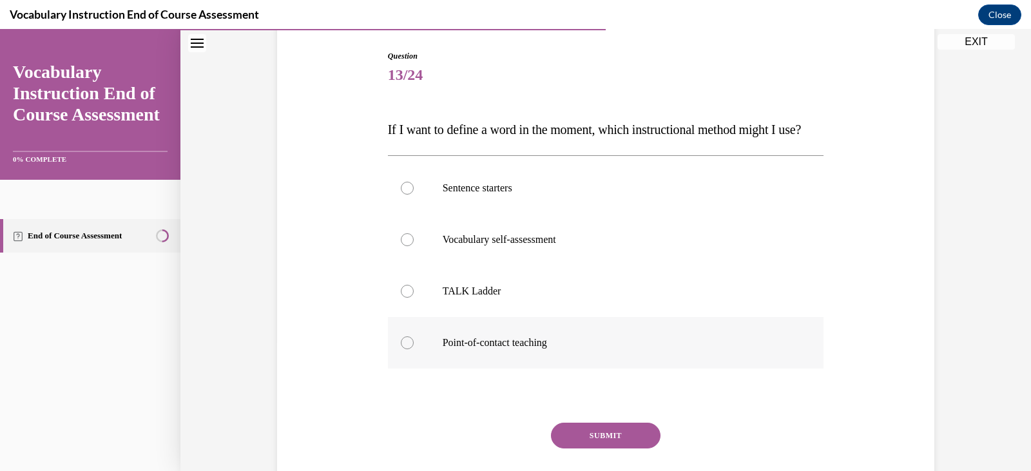
click at [541, 349] on p "Point-of-contact teaching" at bounding box center [617, 342] width 349 height 13
click at [414, 349] on input "Point-of-contact teaching" at bounding box center [407, 342] width 13 height 13
radio input "true"
click at [604, 449] on button "SUBMIT" at bounding box center [606, 436] width 110 height 26
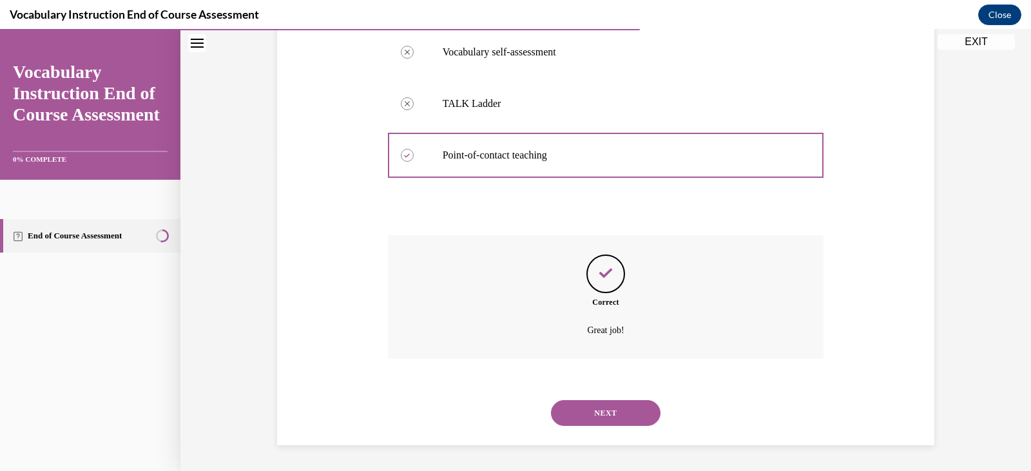
scroll to position [342, 0]
click at [595, 409] on button "NEXT" at bounding box center [606, 413] width 110 height 26
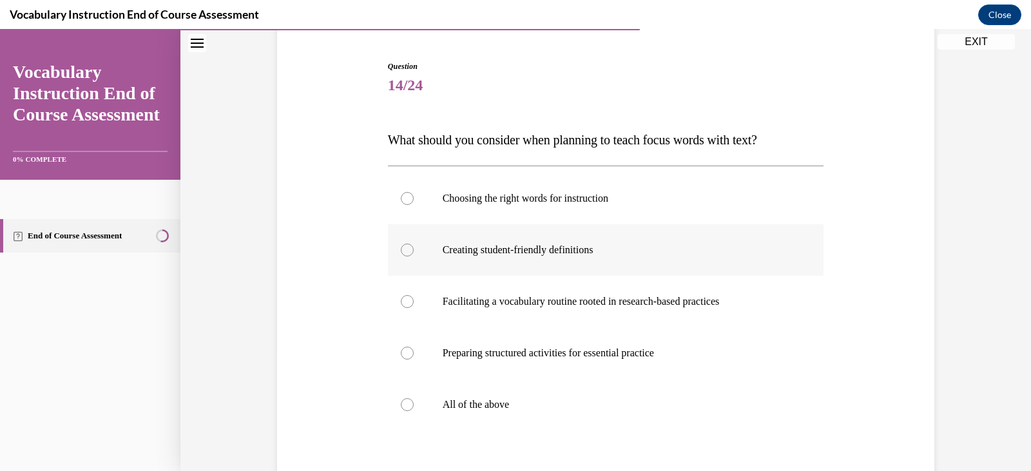
scroll to position [129, 0]
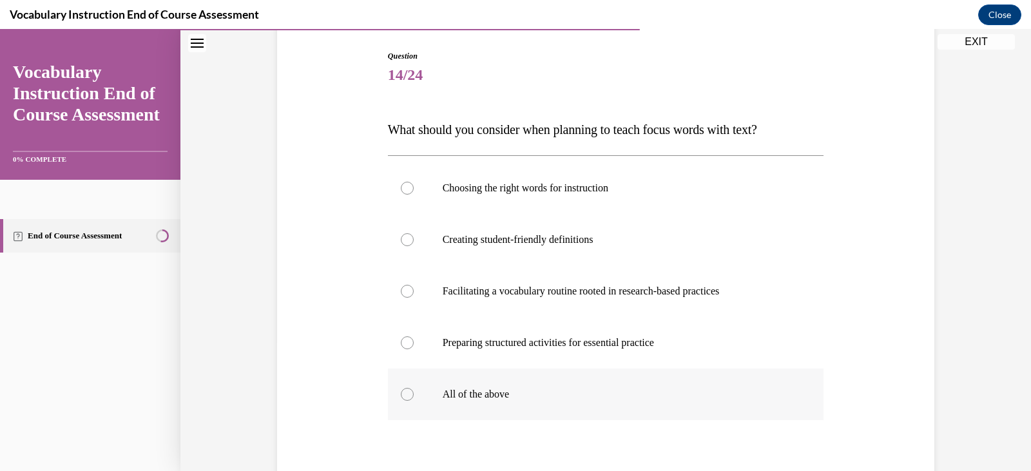
click at [502, 403] on label "All of the above" at bounding box center [606, 395] width 436 height 52
click at [414, 401] on input "All of the above" at bounding box center [407, 394] width 13 height 13
radio input "true"
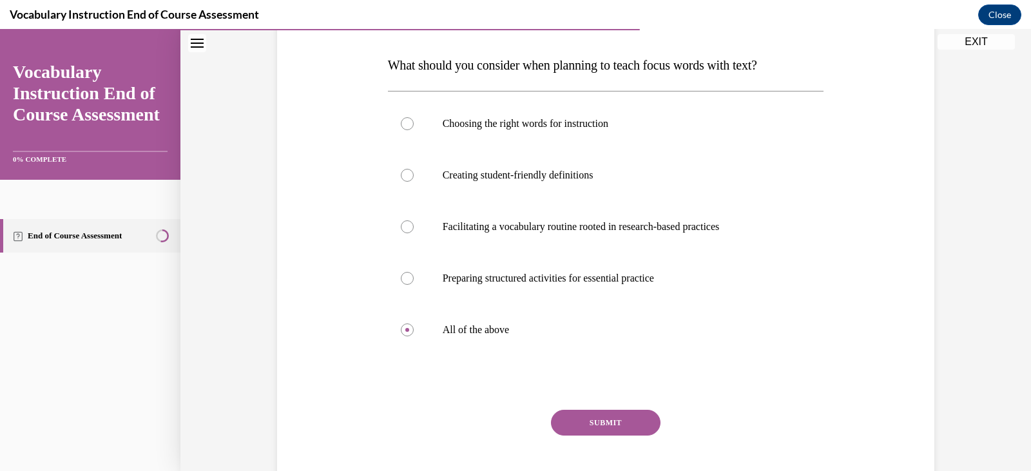
click at [595, 420] on button "SUBMIT" at bounding box center [606, 423] width 110 height 26
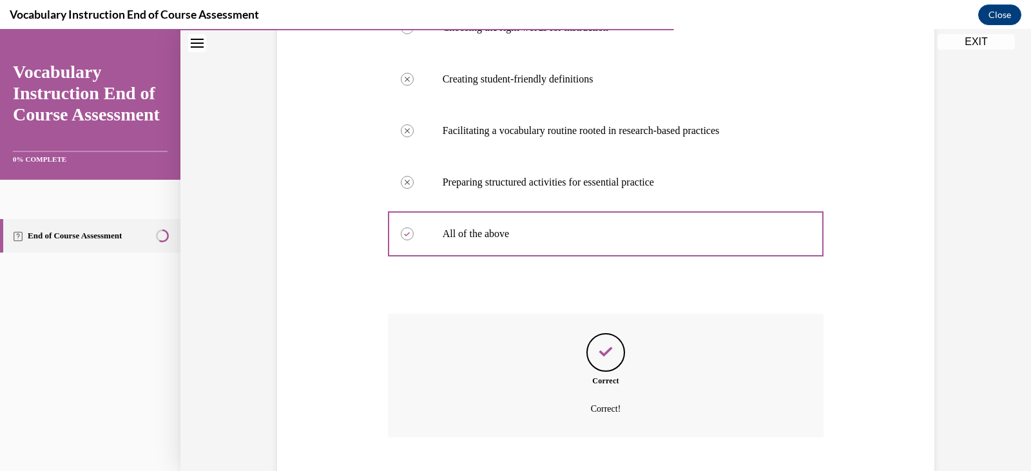
scroll to position [368, 0]
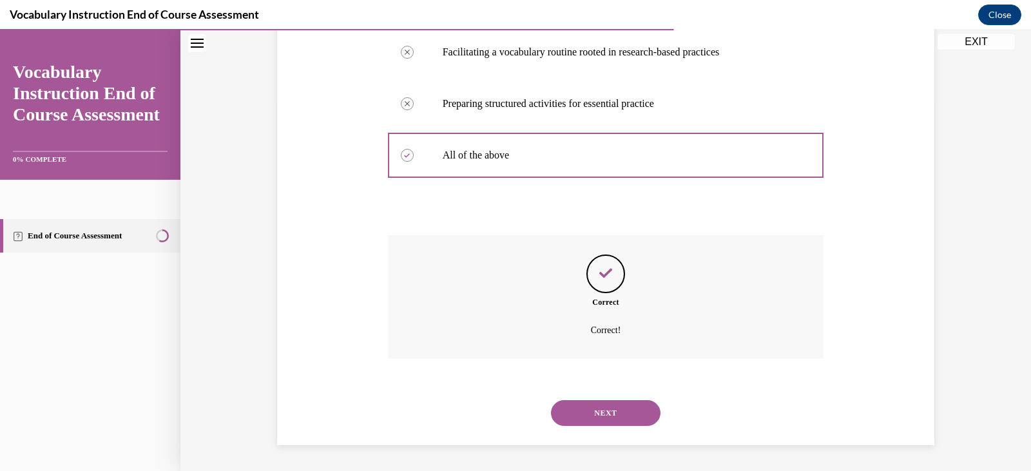
click at [588, 417] on button "NEXT" at bounding box center [606, 413] width 110 height 26
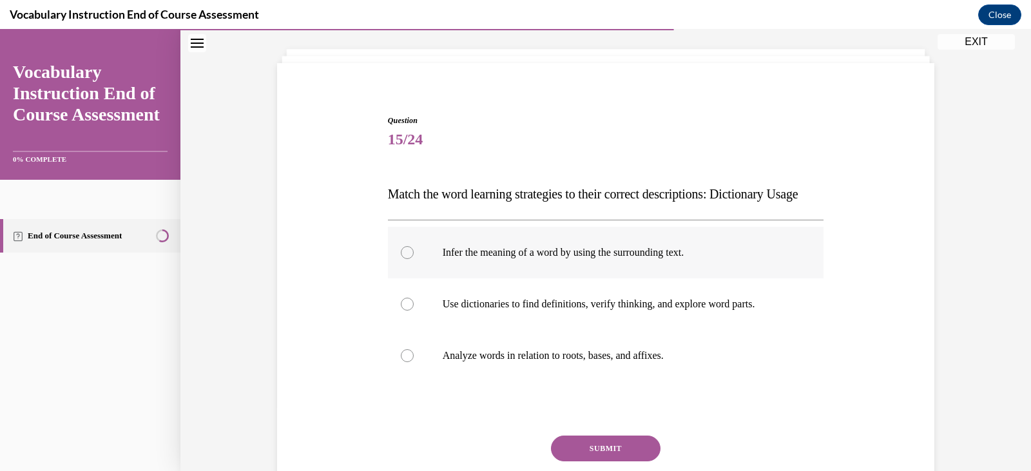
scroll to position [129, 0]
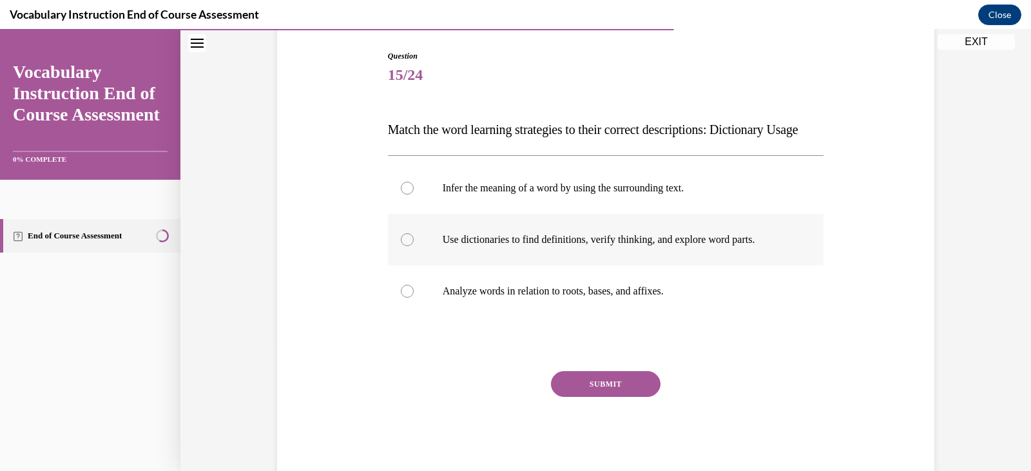
click at [720, 253] on label "Use dictionaries to find definitions, verify thinking, and explore word parts." at bounding box center [606, 240] width 436 height 52
click at [414, 246] on input "Use dictionaries to find definitions, verify thinking, and explore word parts." at bounding box center [407, 239] width 13 height 13
radio input "true"
click at [596, 397] on button "SUBMIT" at bounding box center [606, 384] width 110 height 26
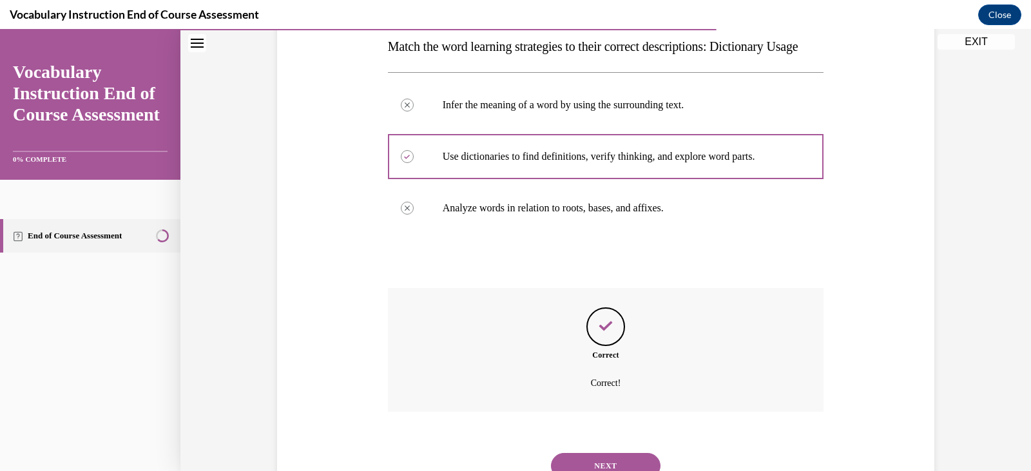
scroll to position [291, 0]
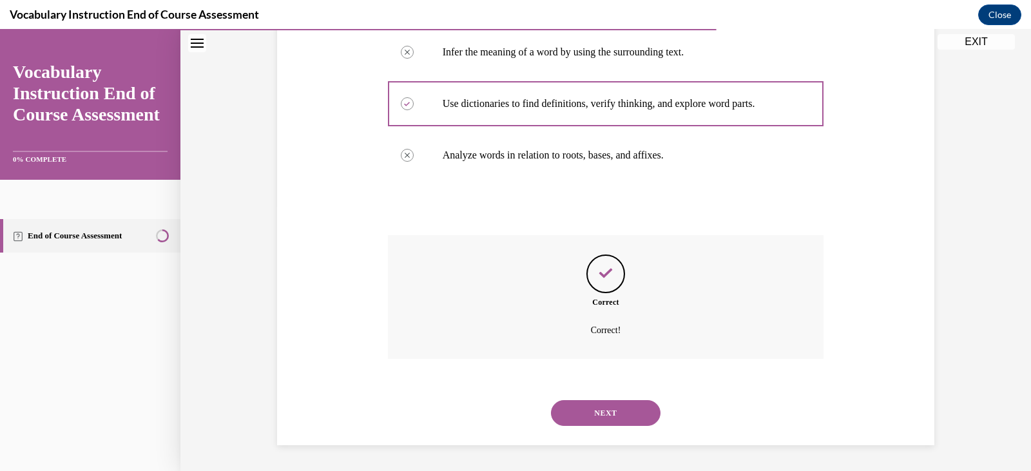
click at [578, 421] on button "NEXT" at bounding box center [606, 413] width 110 height 26
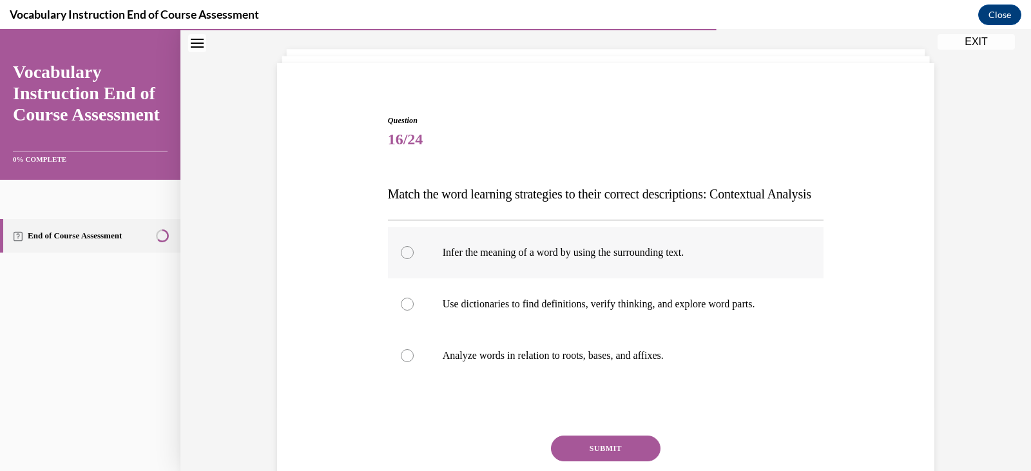
scroll to position [129, 0]
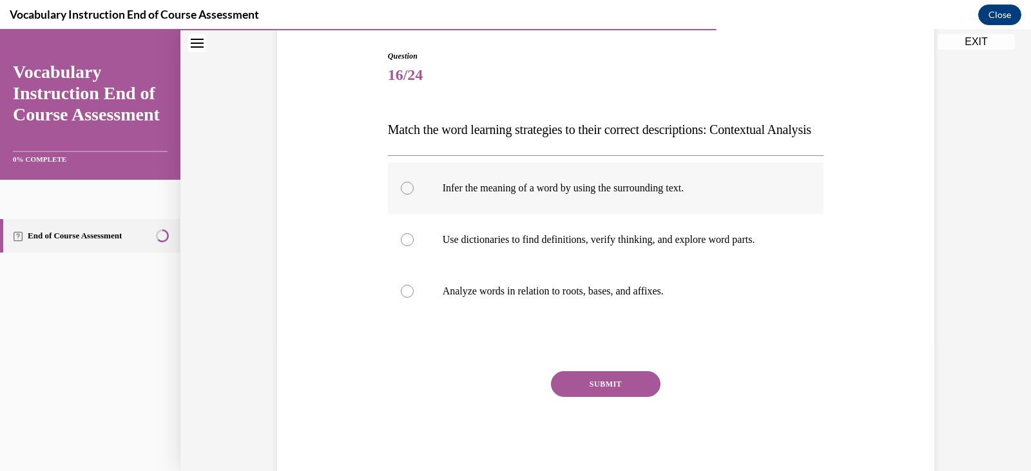
click at [653, 195] on p "Infer the meaning of a word by using the surrounding text." at bounding box center [617, 188] width 349 height 13
click at [414, 195] on input "Infer the meaning of a word by using the surrounding text." at bounding box center [407, 188] width 13 height 13
radio input "true"
click at [615, 397] on button "SUBMIT" at bounding box center [606, 384] width 110 height 26
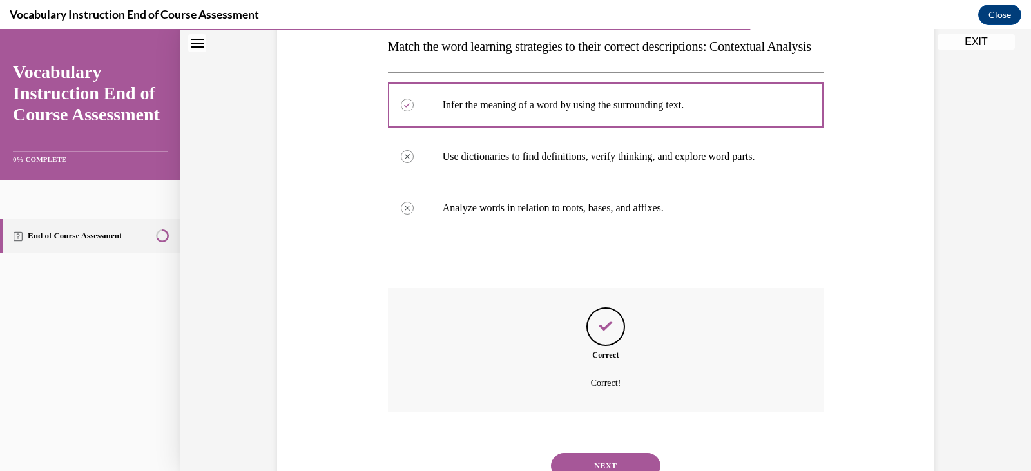
scroll to position [291, 0]
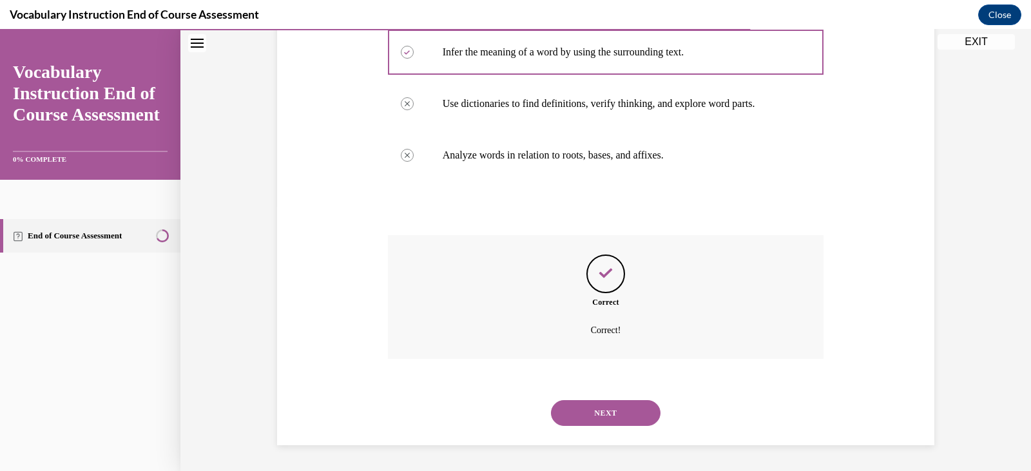
click at [615, 414] on button "NEXT" at bounding box center [606, 413] width 110 height 26
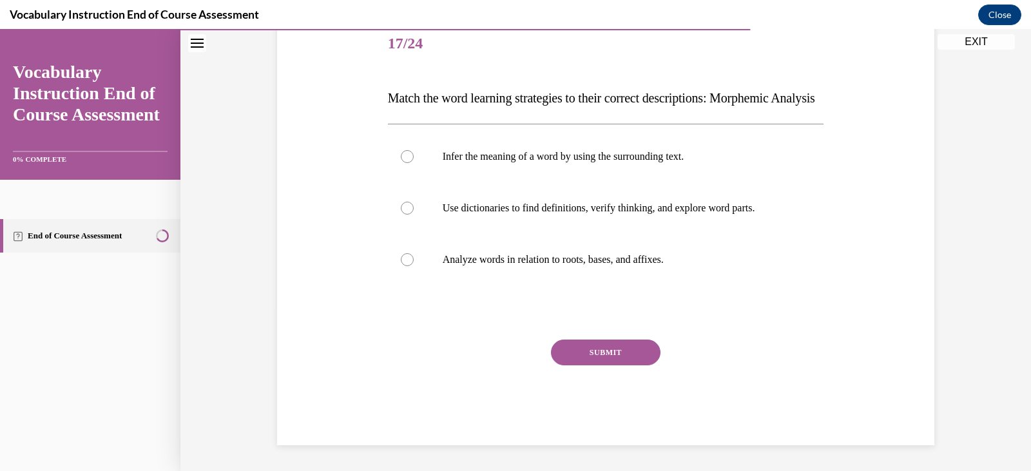
scroll to position [186, 0]
click at [597, 260] on p "Analyze words in relation to roots, bases, and affixes." at bounding box center [617, 259] width 349 height 13
click at [414, 260] on input "Analyze words in relation to roots, bases, and affixes." at bounding box center [407, 259] width 13 height 13
radio input "true"
click at [594, 354] on button "SUBMIT" at bounding box center [606, 353] width 110 height 26
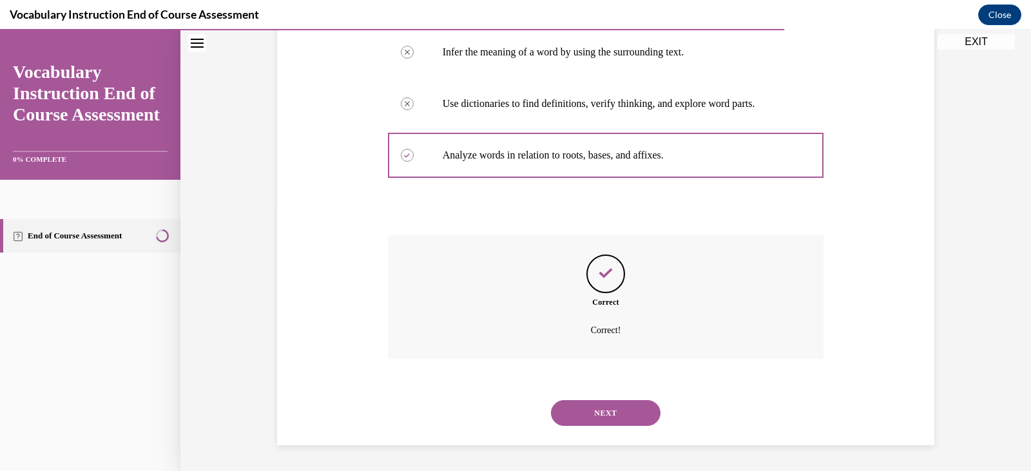
scroll to position [291, 0]
click at [585, 403] on button "NEXT" at bounding box center [606, 413] width 110 height 26
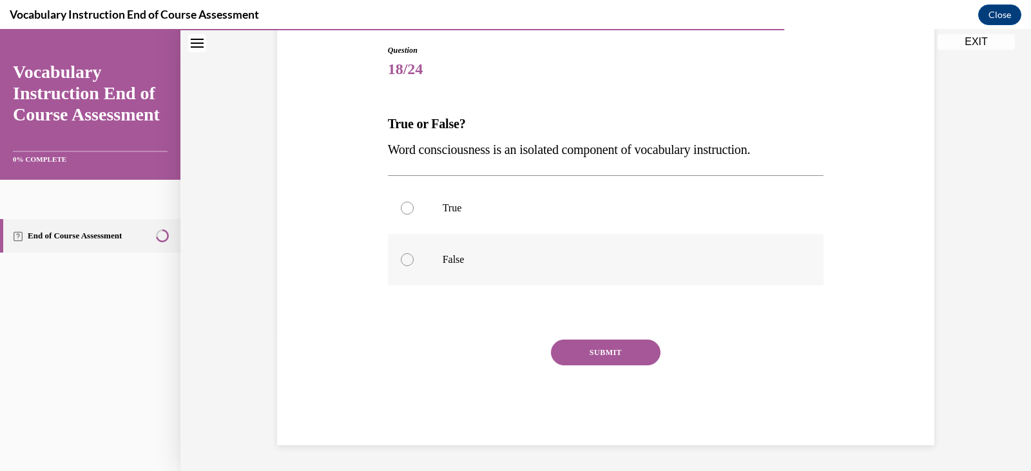
click at [463, 254] on p "False" at bounding box center [617, 259] width 349 height 13
click at [414, 254] on input "False" at bounding box center [407, 259] width 13 height 13
radio input "true"
click at [565, 345] on button "SUBMIT" at bounding box center [606, 353] width 110 height 26
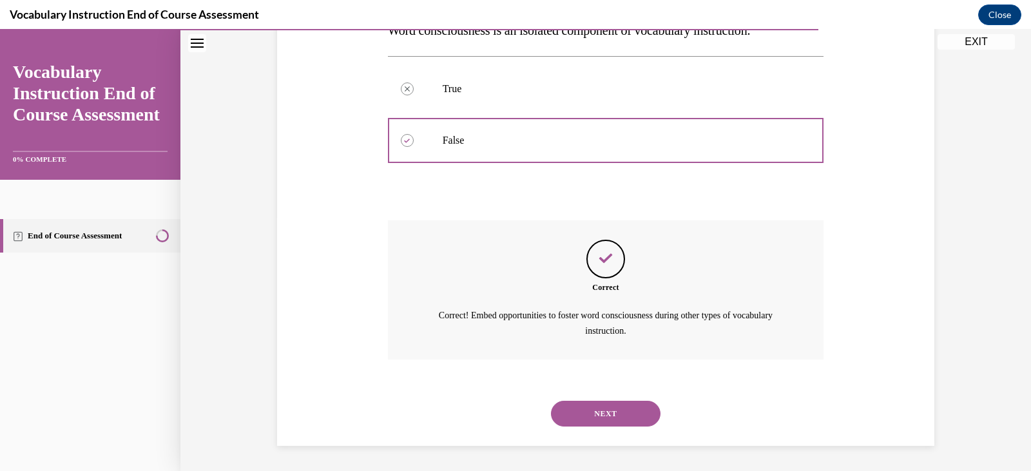
scroll to position [255, 0]
click at [588, 415] on button "NEXT" at bounding box center [606, 413] width 110 height 26
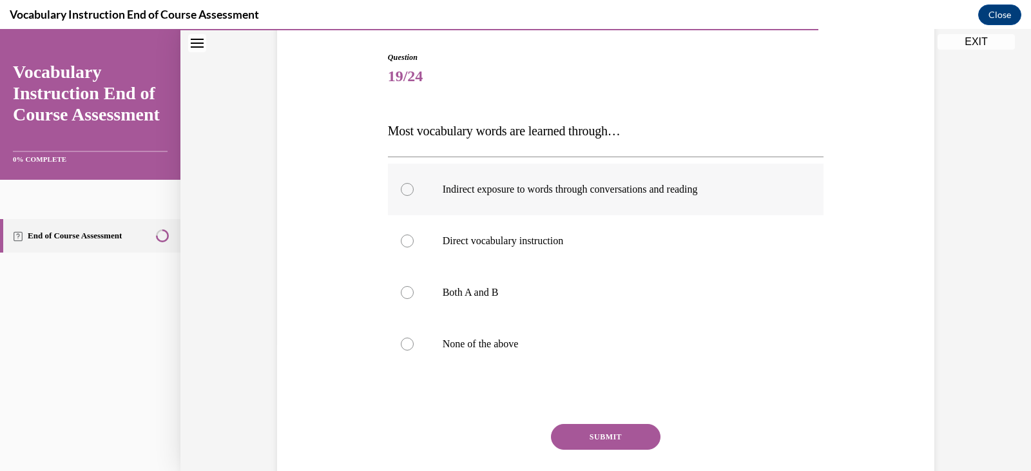
scroll to position [129, 0]
click at [577, 187] on p "Indirect exposure to words through conversations and reading" at bounding box center [617, 188] width 349 height 13
click at [414, 187] on input "Indirect exposure to words through conversations and reading" at bounding box center [407, 188] width 13 height 13
radio input "true"
click at [601, 436] on button "SUBMIT" at bounding box center [606, 436] width 110 height 26
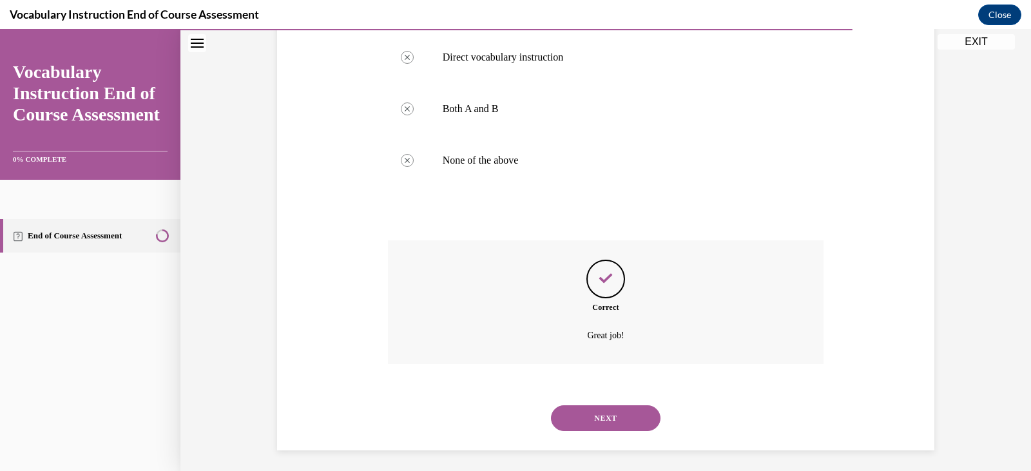
scroll to position [316, 0]
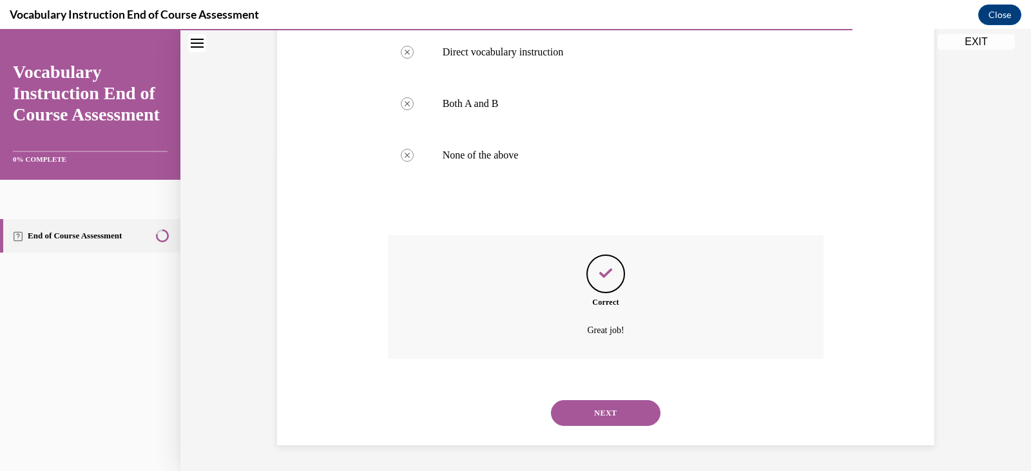
click at [583, 409] on button "NEXT" at bounding box center [606, 413] width 110 height 26
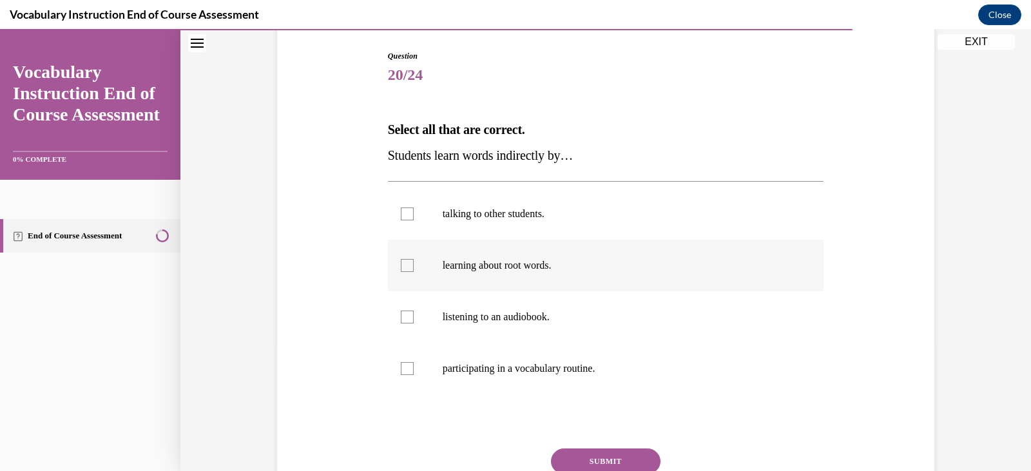
scroll to position [193, 0]
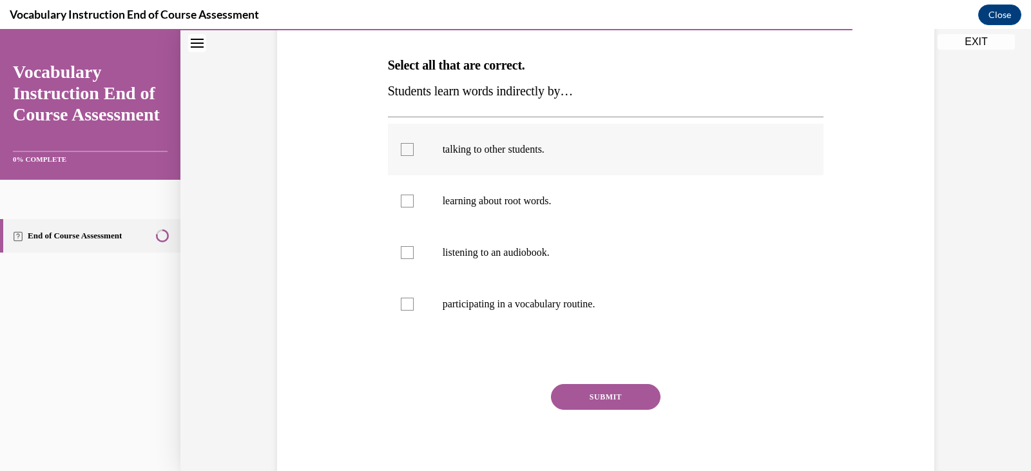
click at [549, 143] on p "talking to other students." at bounding box center [617, 149] width 349 height 13
click at [414, 143] on input "talking to other students." at bounding box center [407, 149] width 13 height 13
checkbox input "true"
click at [529, 258] on p "listening to an audiobook." at bounding box center [617, 252] width 349 height 13
click at [414, 258] on input "listening to an audiobook." at bounding box center [407, 252] width 13 height 13
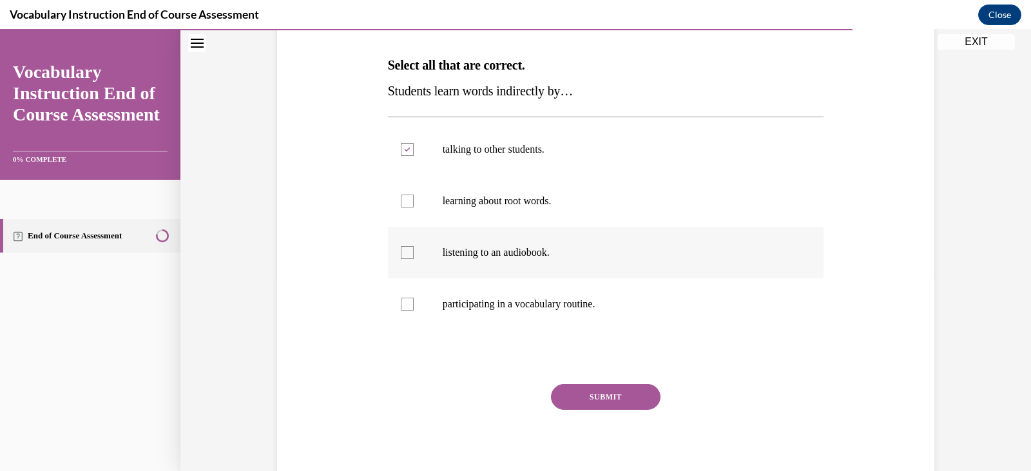
checkbox input "true"
click at [557, 304] on p "participating in a vocabulary routine." at bounding box center [617, 304] width 349 height 13
click at [414, 304] on input "participating in a vocabulary routine." at bounding box center [407, 304] width 13 height 13
checkbox input "true"
click at [606, 396] on button "SUBMIT" at bounding box center [606, 397] width 110 height 26
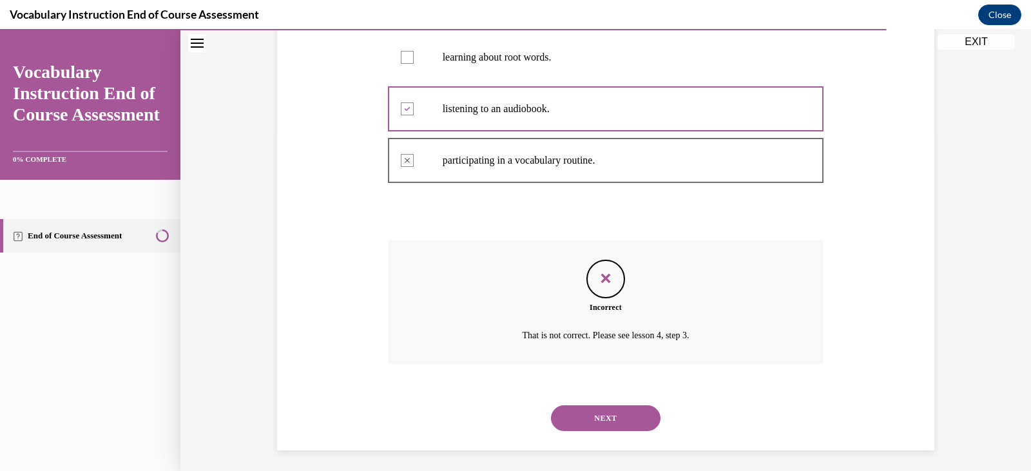
scroll to position [342, 0]
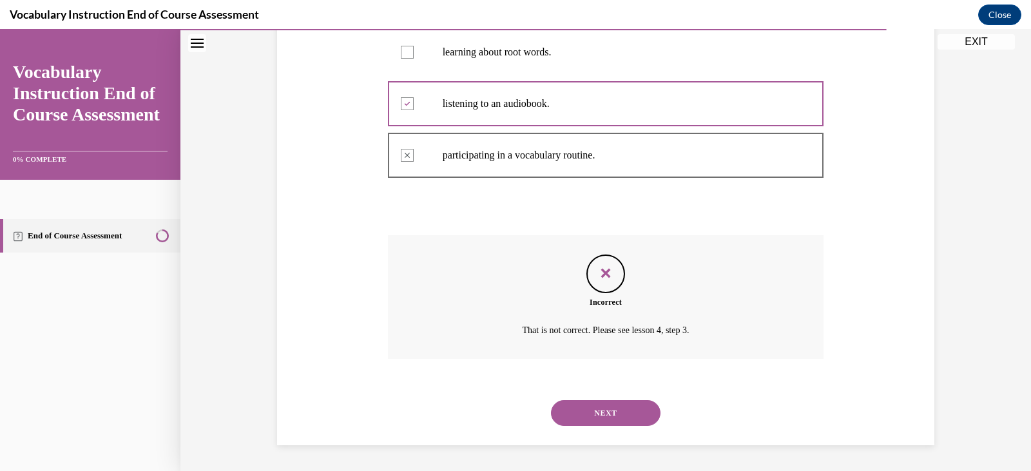
click at [594, 414] on button "NEXT" at bounding box center [606, 413] width 110 height 26
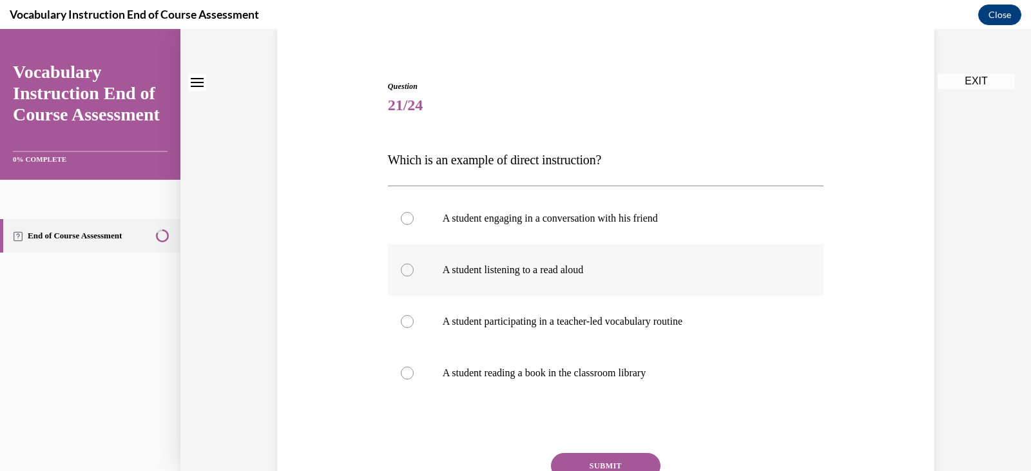
scroll to position [129, 0]
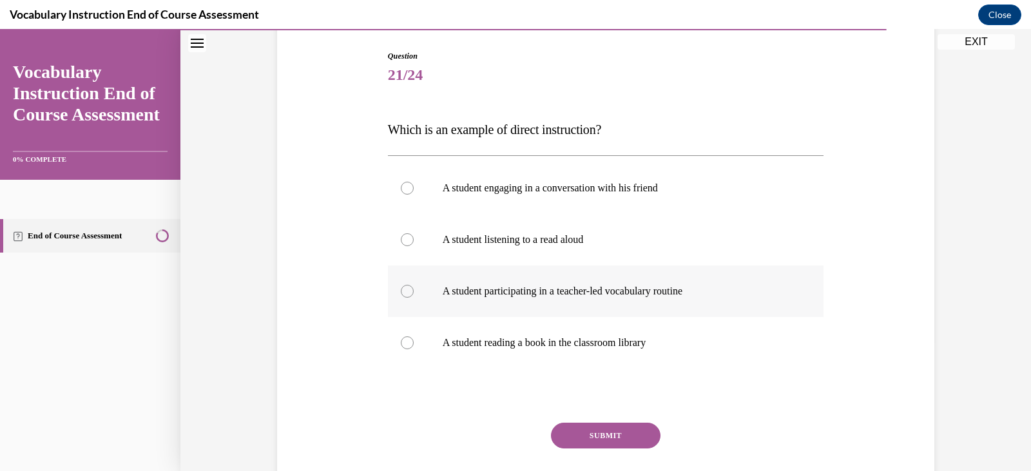
click at [574, 292] on p "A student participating in a teacher-led vocabulary routine" at bounding box center [617, 291] width 349 height 13
click at [414, 292] on input "A student participating in a teacher-led vocabulary routine" at bounding box center [407, 291] width 13 height 13
radio input "true"
click at [599, 434] on button "SUBMIT" at bounding box center [606, 436] width 110 height 26
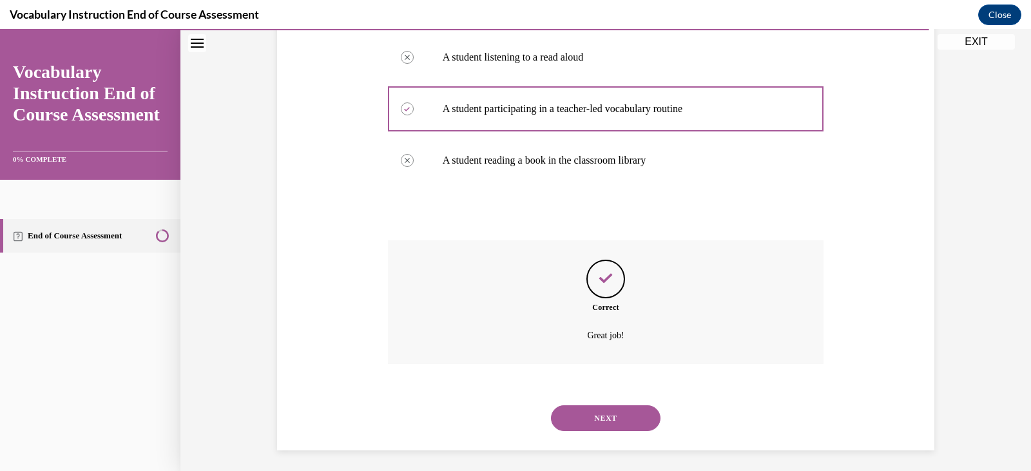
scroll to position [316, 0]
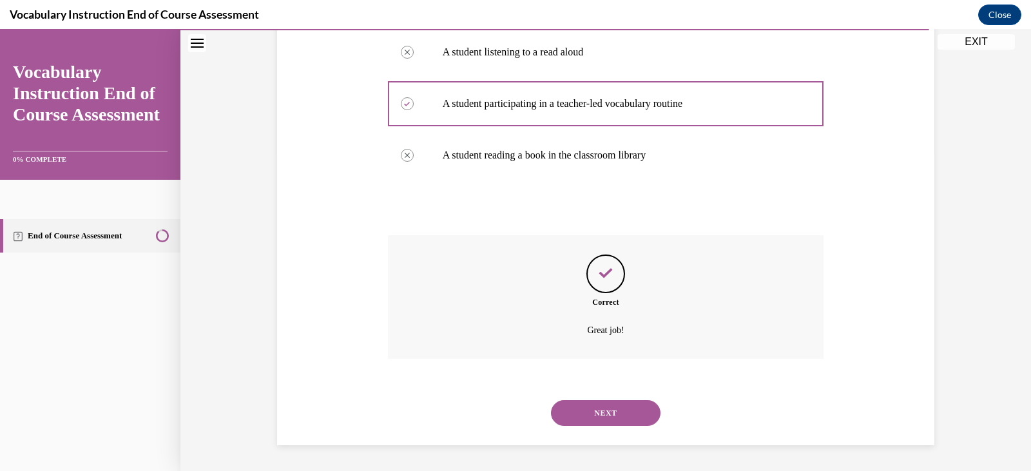
click at [602, 415] on button "NEXT" at bounding box center [606, 413] width 110 height 26
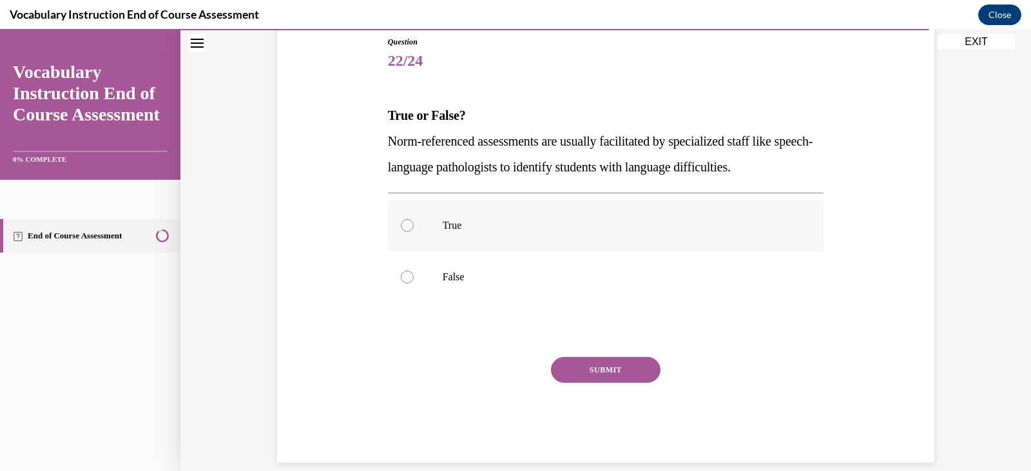
click at [494, 215] on label "True" at bounding box center [606, 226] width 436 height 52
click at [414, 219] on input "True" at bounding box center [407, 225] width 13 height 13
radio input "true"
click at [599, 374] on button "SUBMIT" at bounding box center [606, 370] width 110 height 26
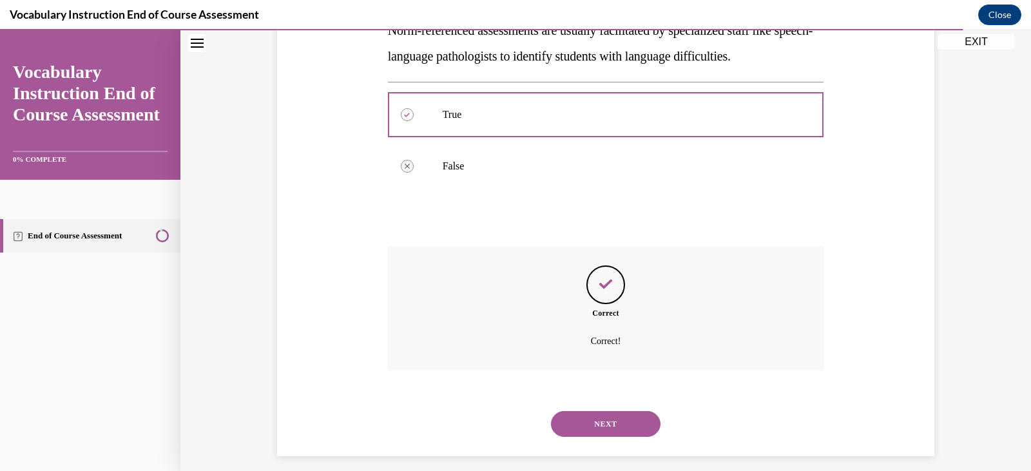
scroll to position [265, 0]
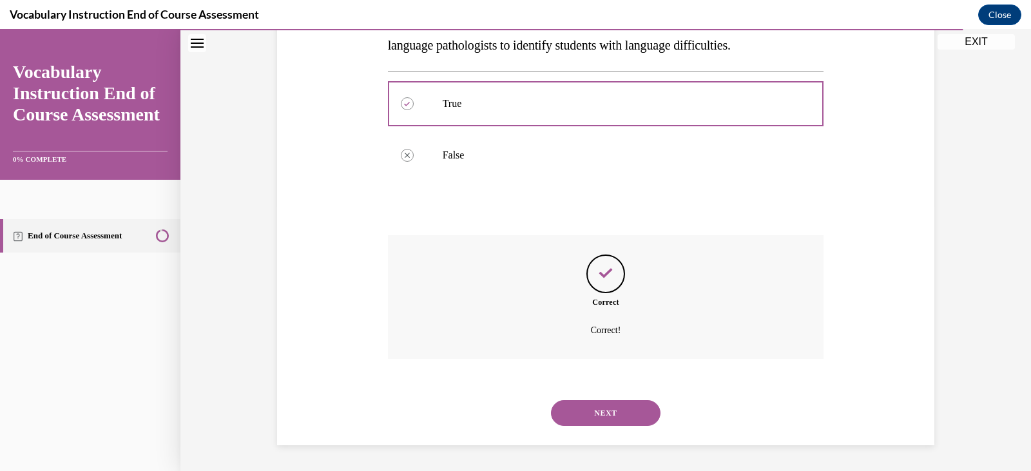
click at [615, 414] on button "NEXT" at bounding box center [606, 413] width 110 height 26
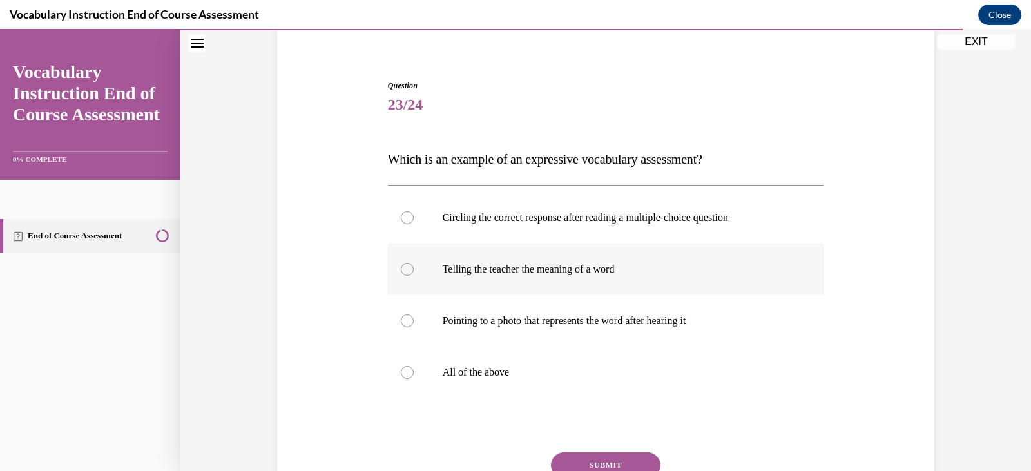
scroll to position [129, 0]
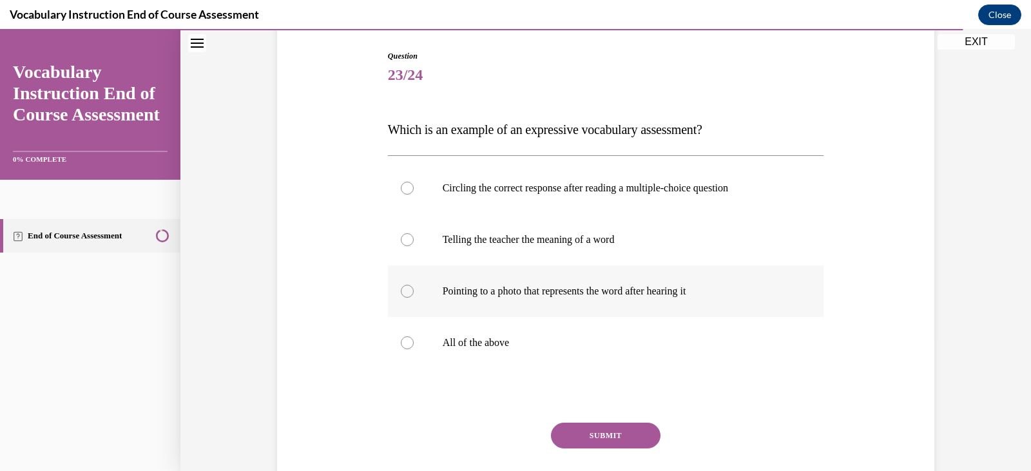
click at [650, 289] on p "Pointing to a photo that represents the word after hearing it" at bounding box center [617, 291] width 349 height 13
click at [414, 289] on input "Pointing to a photo that represents the word after hearing it" at bounding box center [407, 291] width 13 height 13
radio input "true"
click at [599, 436] on button "SUBMIT" at bounding box center [606, 436] width 110 height 26
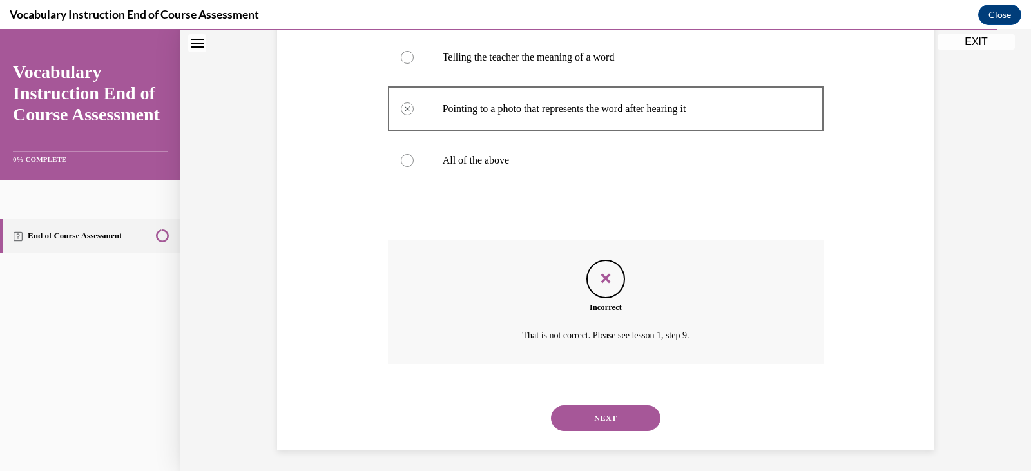
scroll to position [316, 0]
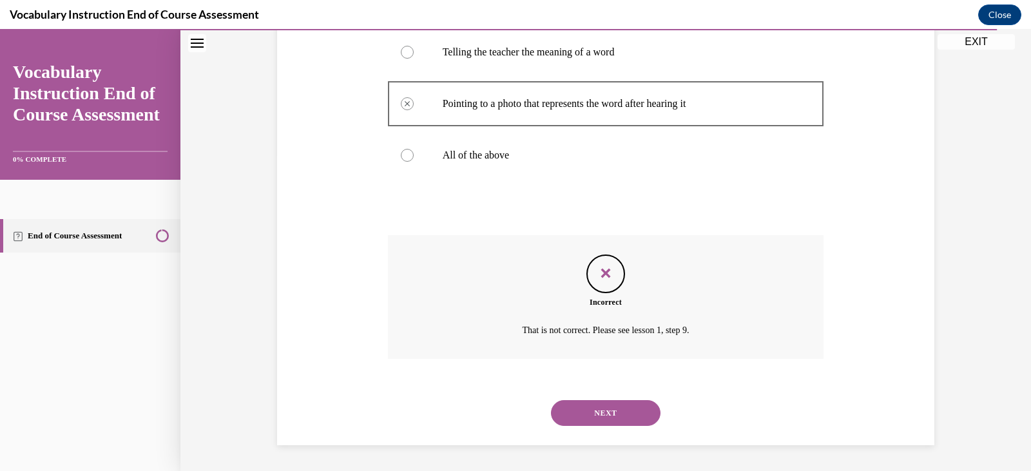
click at [582, 411] on button "NEXT" at bounding box center [606, 413] width 110 height 26
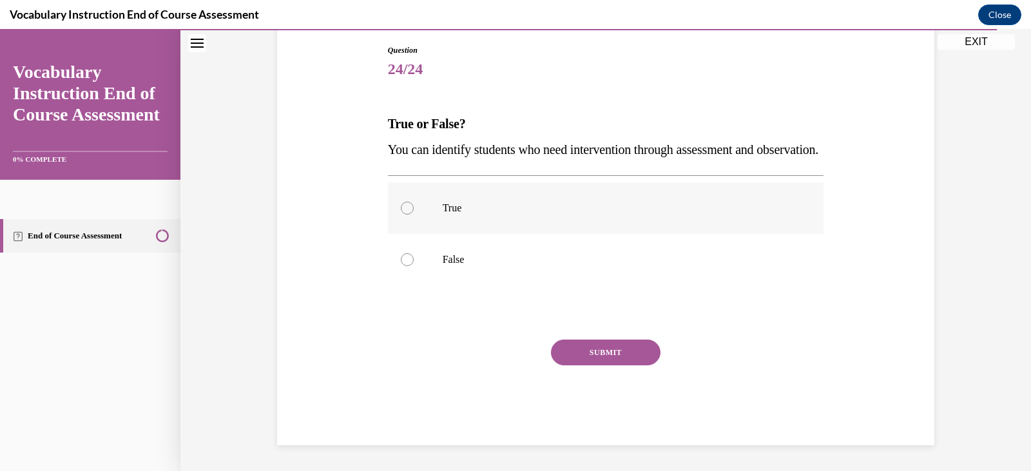
click at [447, 215] on p "True" at bounding box center [617, 208] width 349 height 13
click at [414, 215] on input "True" at bounding box center [407, 208] width 13 height 13
radio input "true"
click at [602, 365] on button "SUBMIT" at bounding box center [606, 353] width 110 height 26
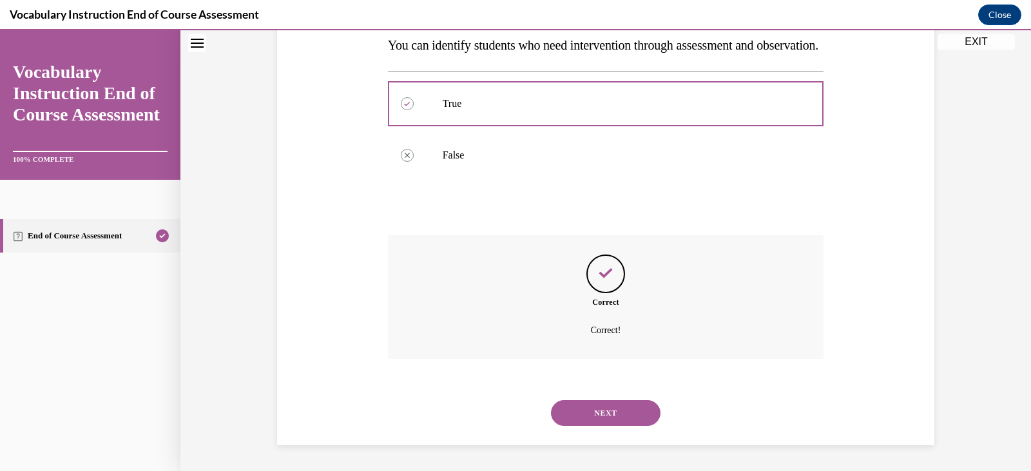
scroll to position [265, 0]
click at [605, 407] on button "NEXT" at bounding box center [606, 413] width 110 height 26
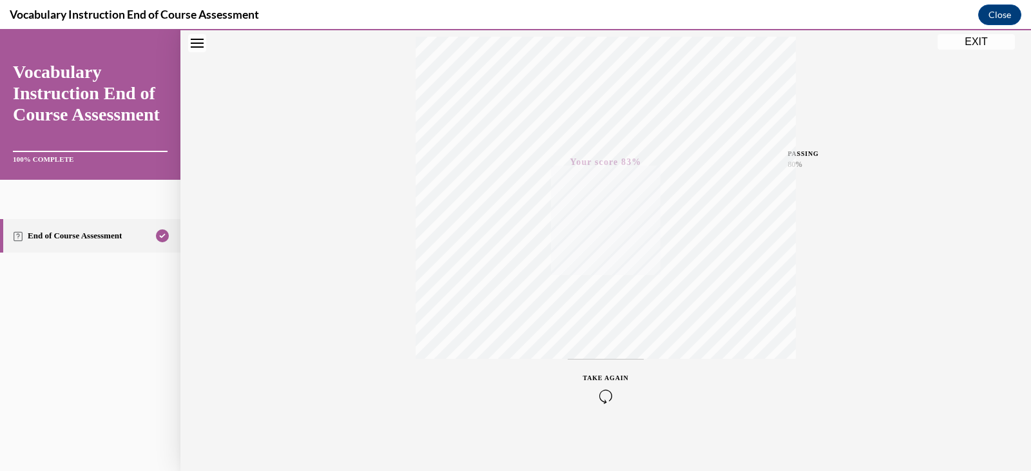
scroll to position [218, 0]
click at [976, 45] on button "EXIT" at bounding box center [976, 41] width 77 height 15
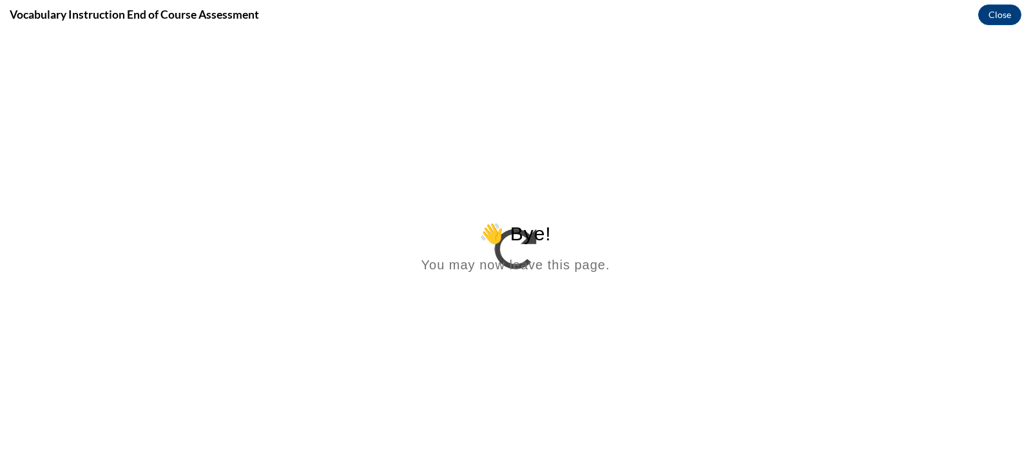
scroll to position [0, 0]
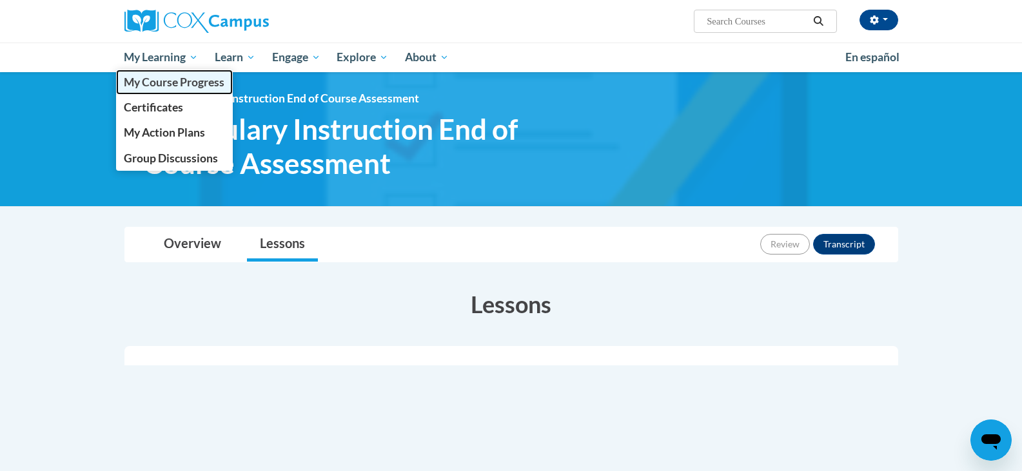
click at [164, 79] on span "My Course Progress" at bounding box center [174, 82] width 101 height 14
